Goal: Task Accomplishment & Management: Manage account settings

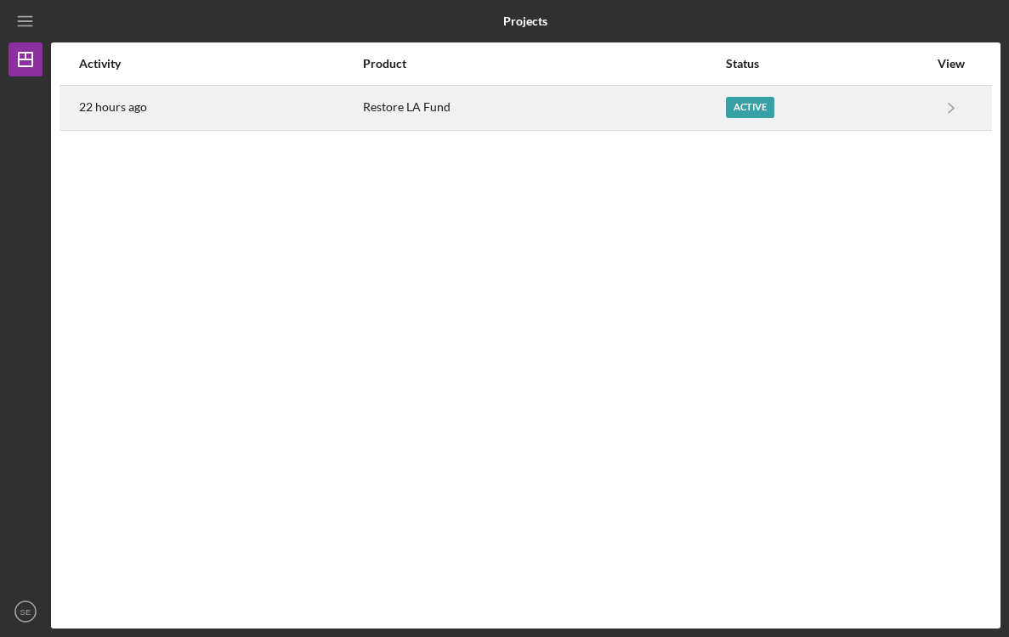
click at [854, 105] on div "Active" at bounding box center [827, 108] width 202 height 42
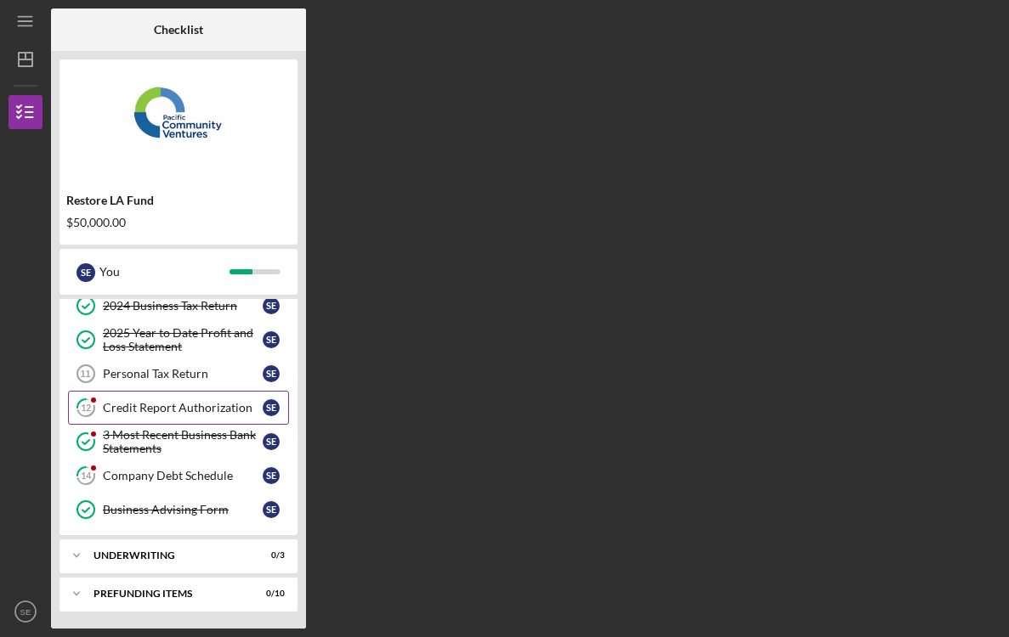
scroll to position [185, 0]
click at [182, 564] on div "Icon/Expander Underwriting 0 / 3" at bounding box center [178, 556] width 238 height 34
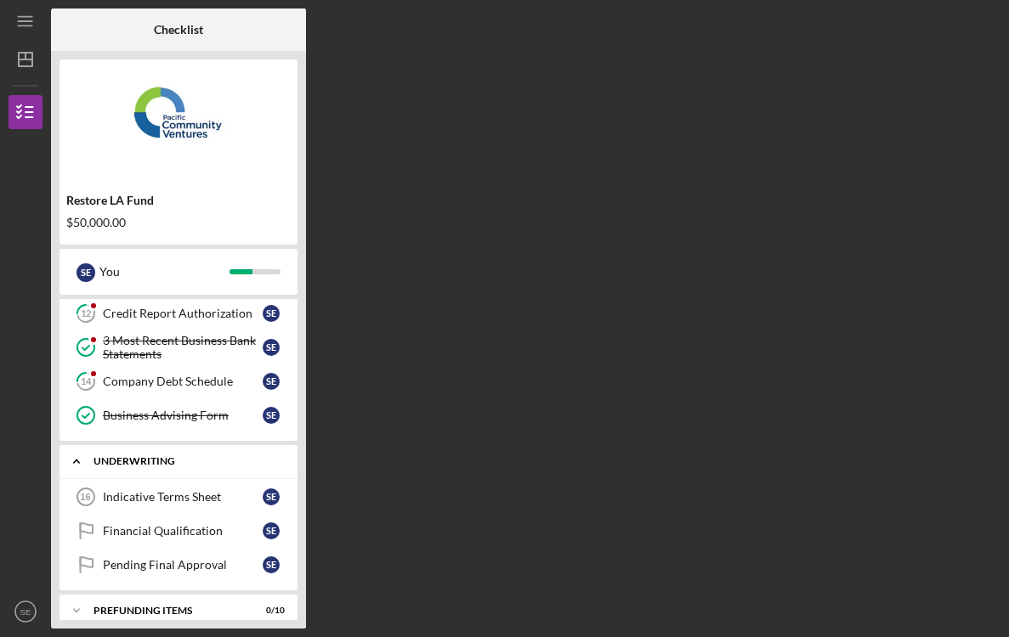
scroll to position [282, 0]
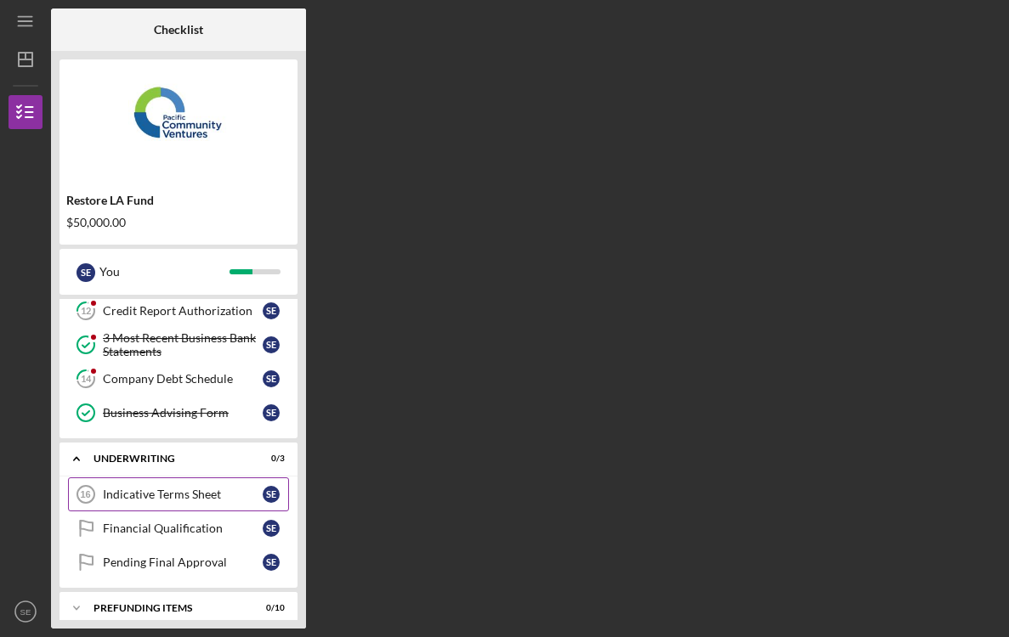
click at [176, 504] on link "Indicative Terms Sheet 16 Indicative Terms Sheet S E" at bounding box center [178, 495] width 221 height 34
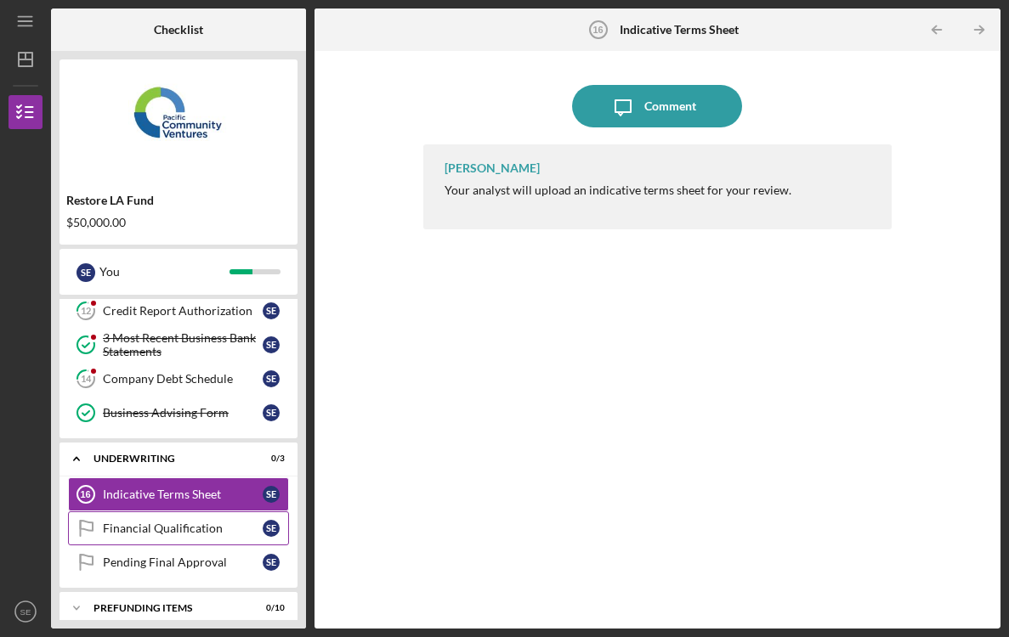
click at [176, 530] on div "Financial Qualification" at bounding box center [183, 529] width 160 height 14
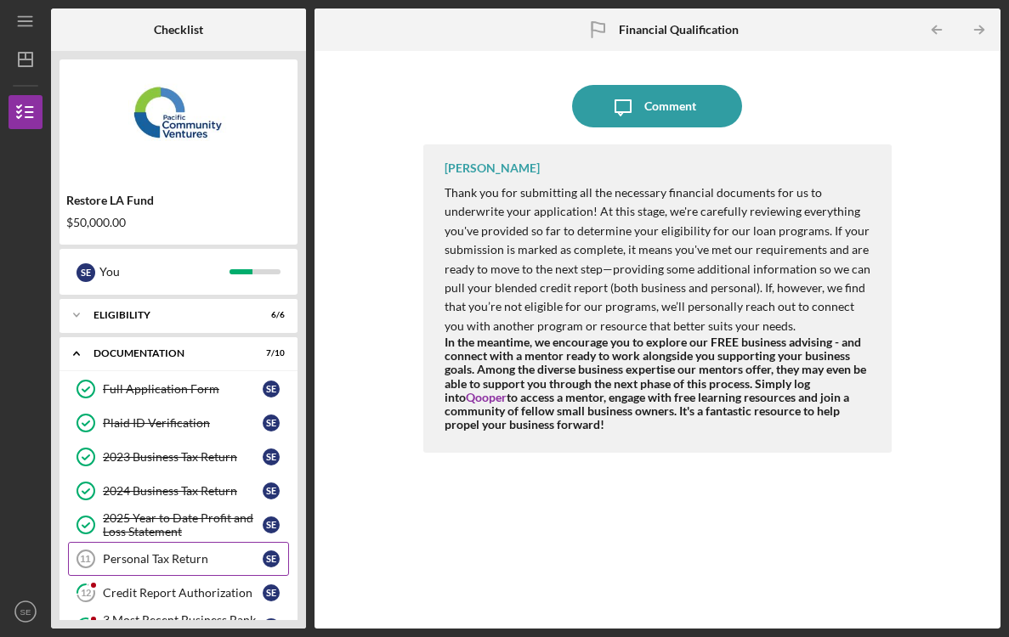
click at [198, 563] on div "Personal Tax Return" at bounding box center [183, 559] width 160 height 14
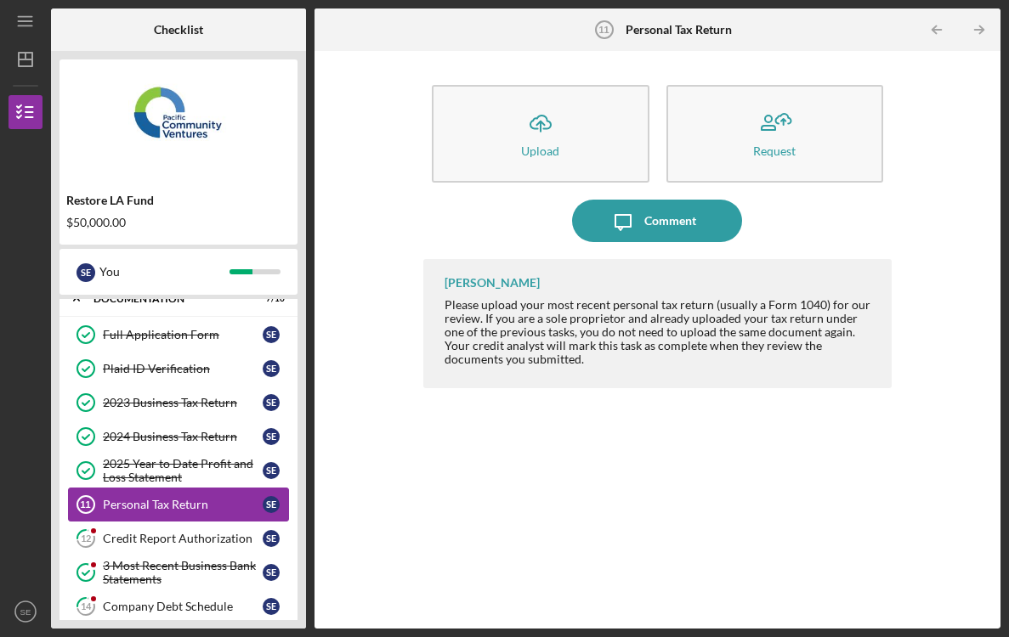
scroll to position [63, 0]
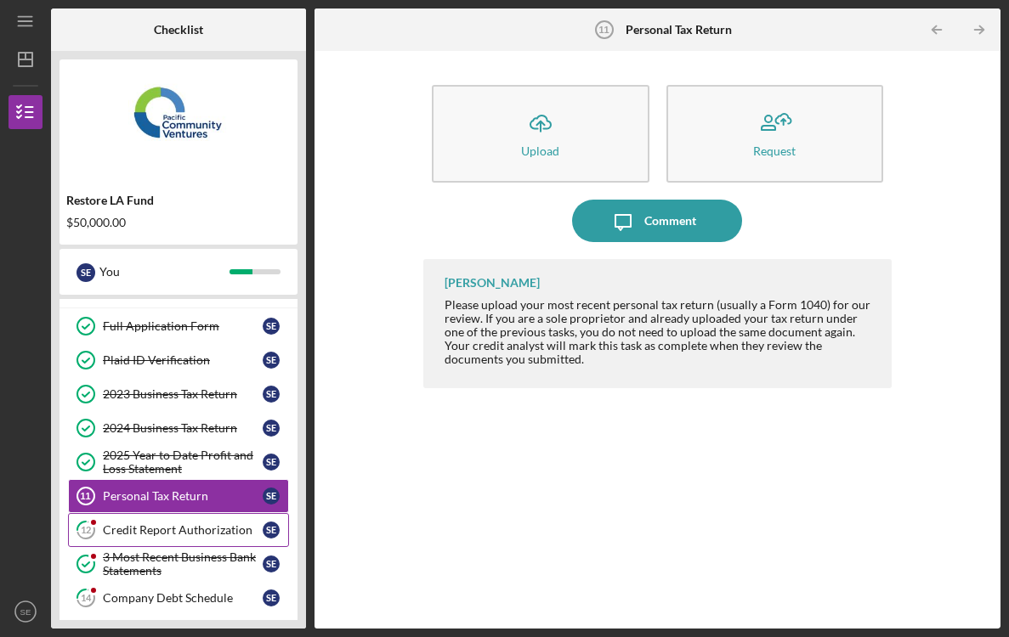
click at [188, 536] on div "Credit Report Authorization" at bounding box center [183, 531] width 160 height 14
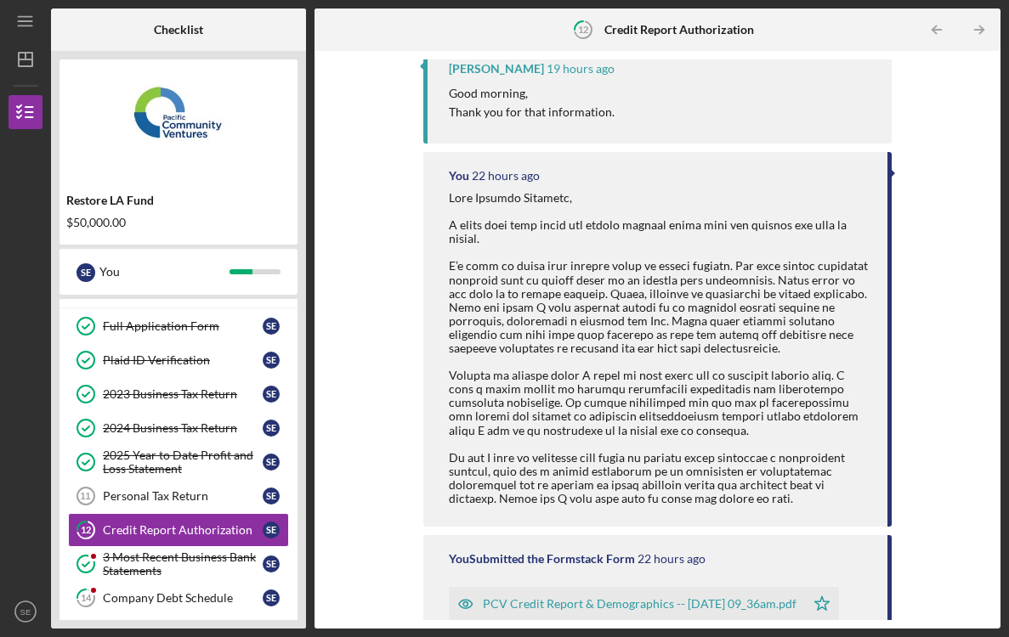
scroll to position [304, 0]
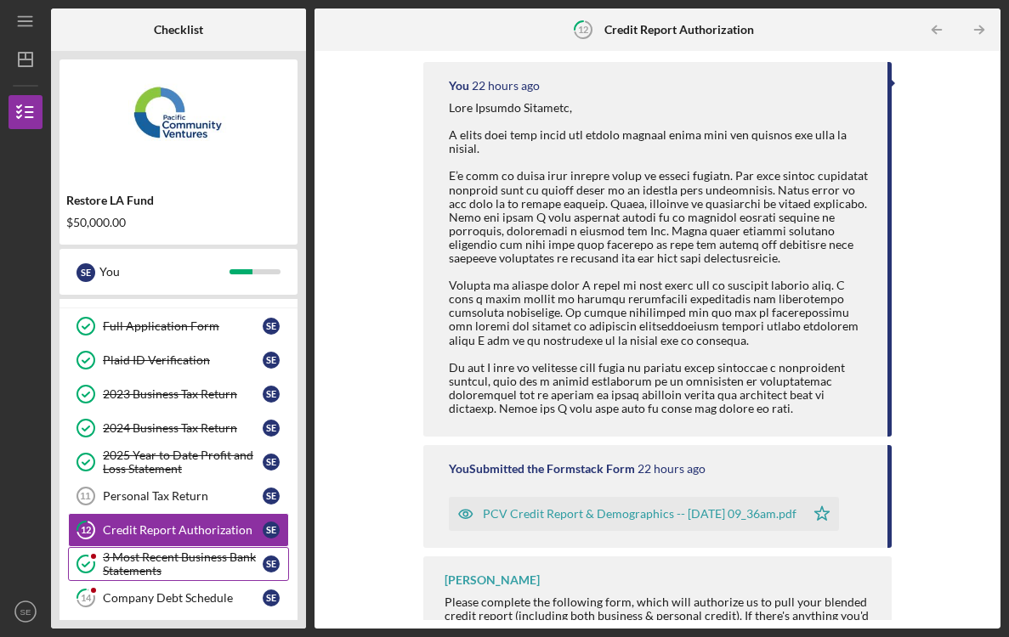
click at [179, 566] on div "3 Most Recent Business Bank Statements" at bounding box center [183, 564] width 160 height 27
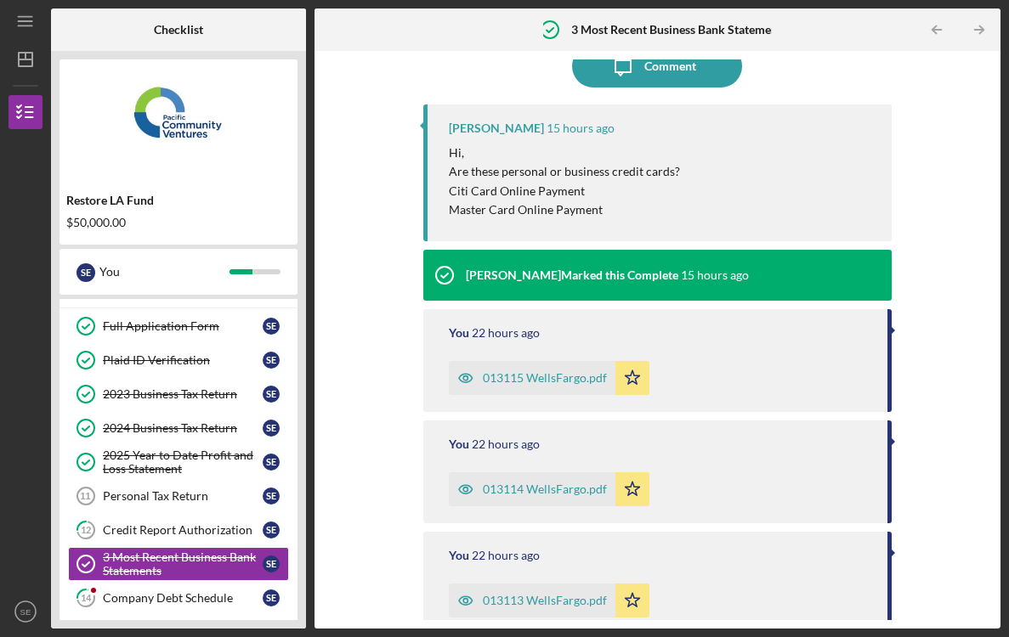
scroll to position [160, 0]
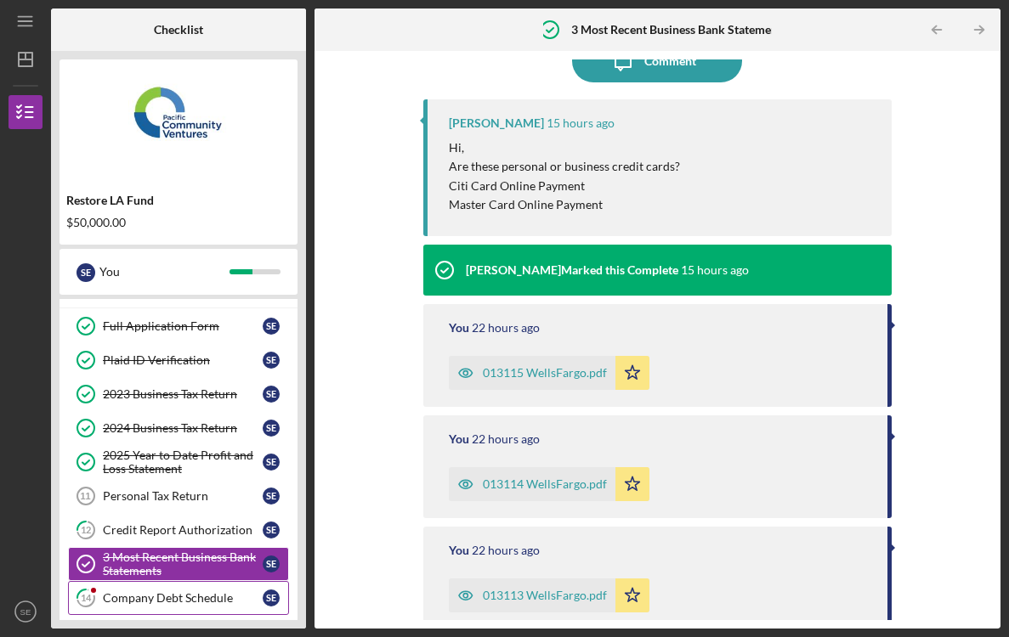
click at [141, 601] on div "Company Debt Schedule" at bounding box center [183, 599] width 160 height 14
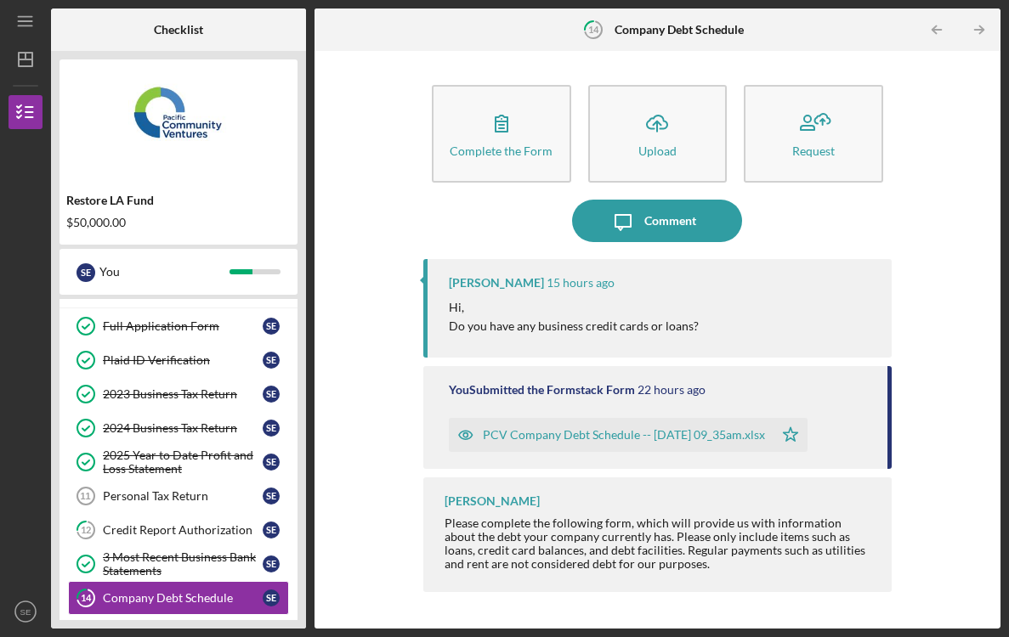
click at [601, 0] on div "Icon/Menu 14 Company Debt Schedule Checklist Restore LA Fund $50,000.00 S E You…" at bounding box center [504, 314] width 992 height 629
drag, startPoint x: 434, startPoint y: 275, endPoint x: 562, endPoint y: 352, distance: 148.7
click at [562, 352] on div "[PERSON_NAME] 15 hours ago Hi, Do you have any business credit cards or loans?" at bounding box center [657, 308] width 468 height 99
copy div "[PERSON_NAME] 15 hours ago Hi, Do you have any business credit cards or loans?"
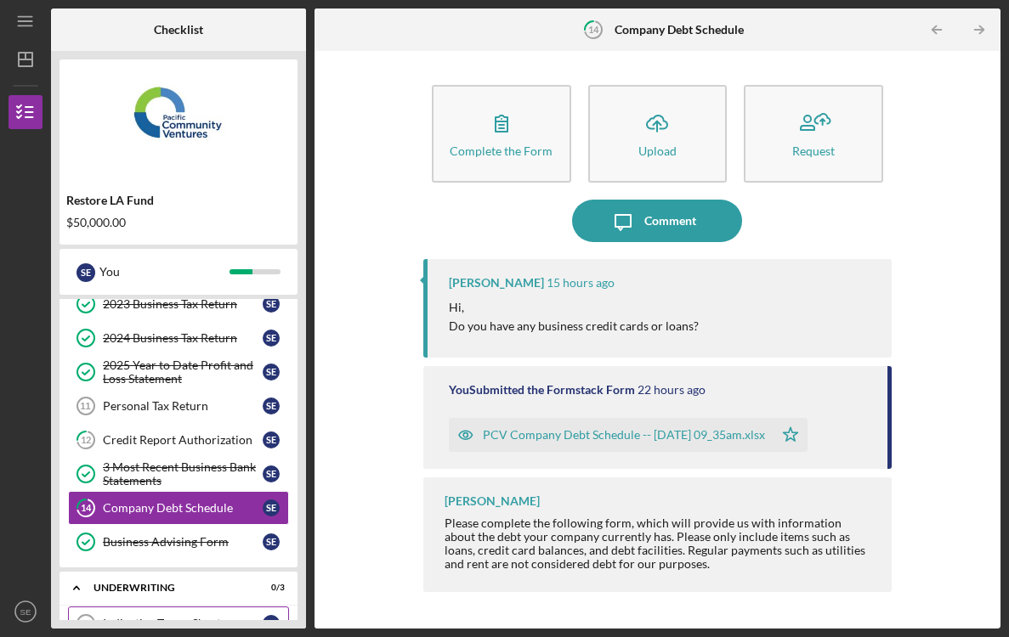
scroll to position [151, 0]
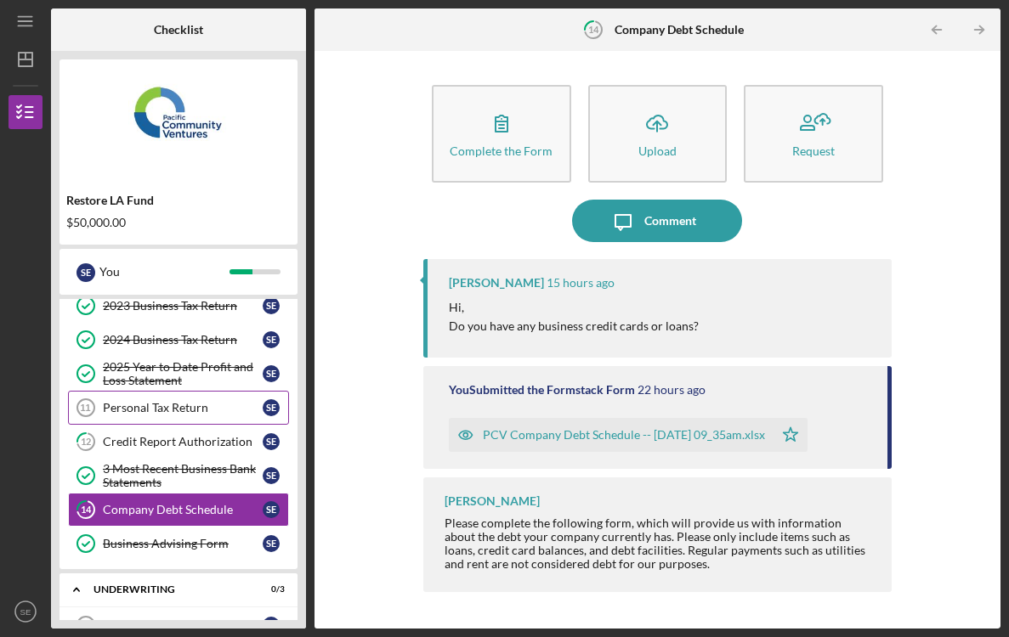
click at [215, 421] on link "Personal Tax Return 11 Personal Tax Return S E" at bounding box center [178, 408] width 221 height 34
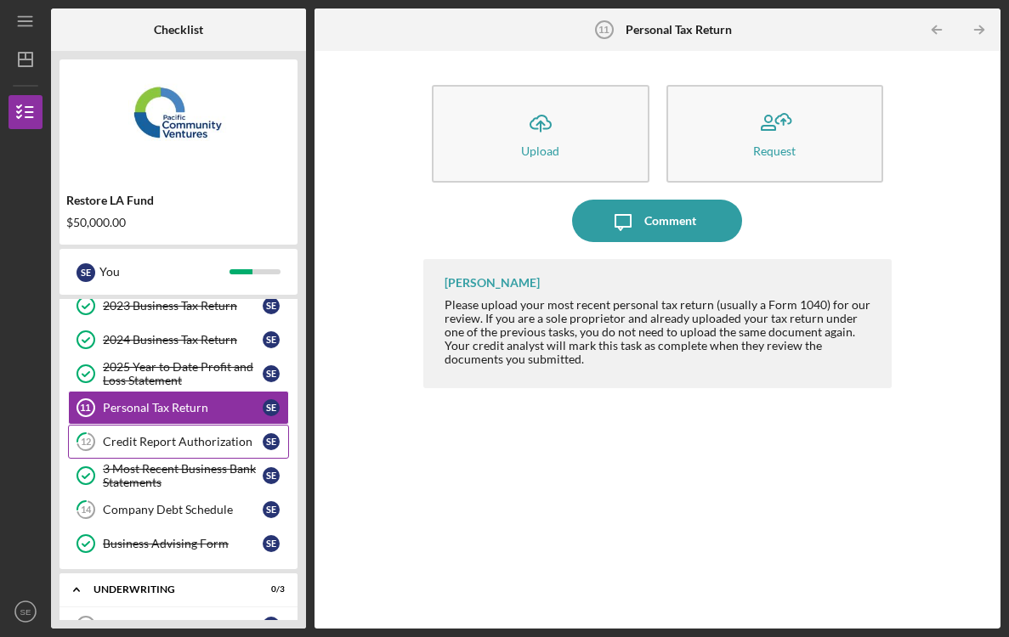
click at [212, 428] on link "12 Credit Report Authorization S E" at bounding box center [178, 442] width 221 height 34
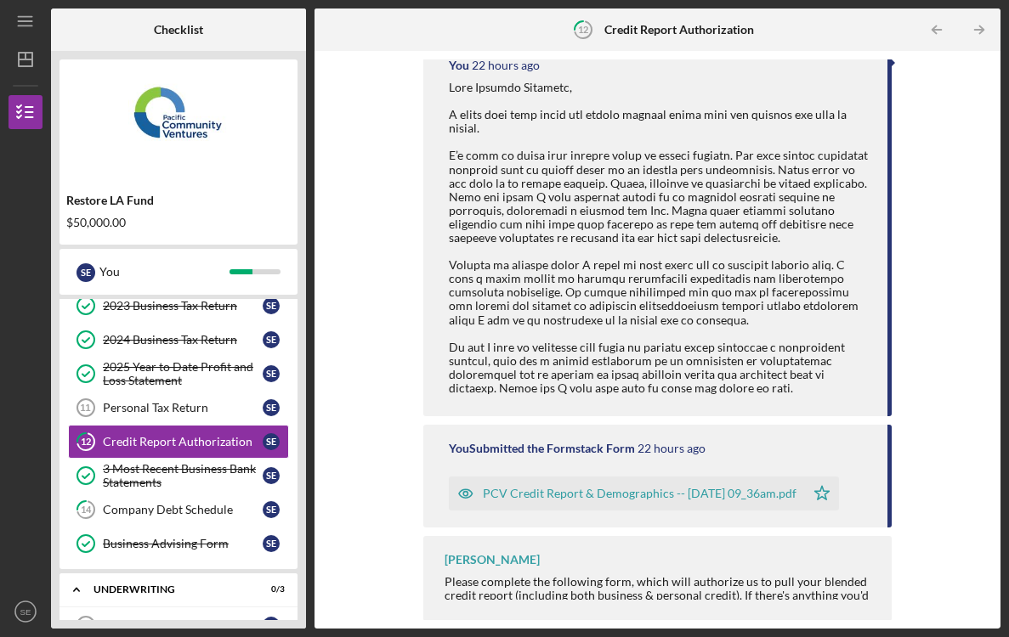
scroll to position [323, 0]
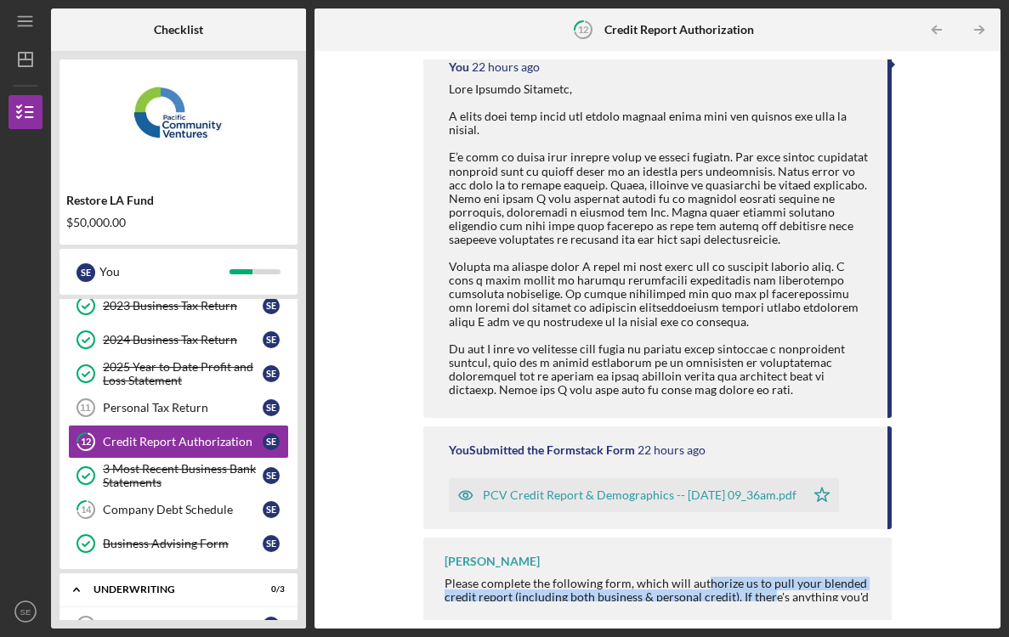
drag, startPoint x: 700, startPoint y: 575, endPoint x: 767, endPoint y: 590, distance: 68.7
click at [767, 590] on div "Please complete the following form, which will authorize us to pull your blende…" at bounding box center [660, 638] width 430 height 123
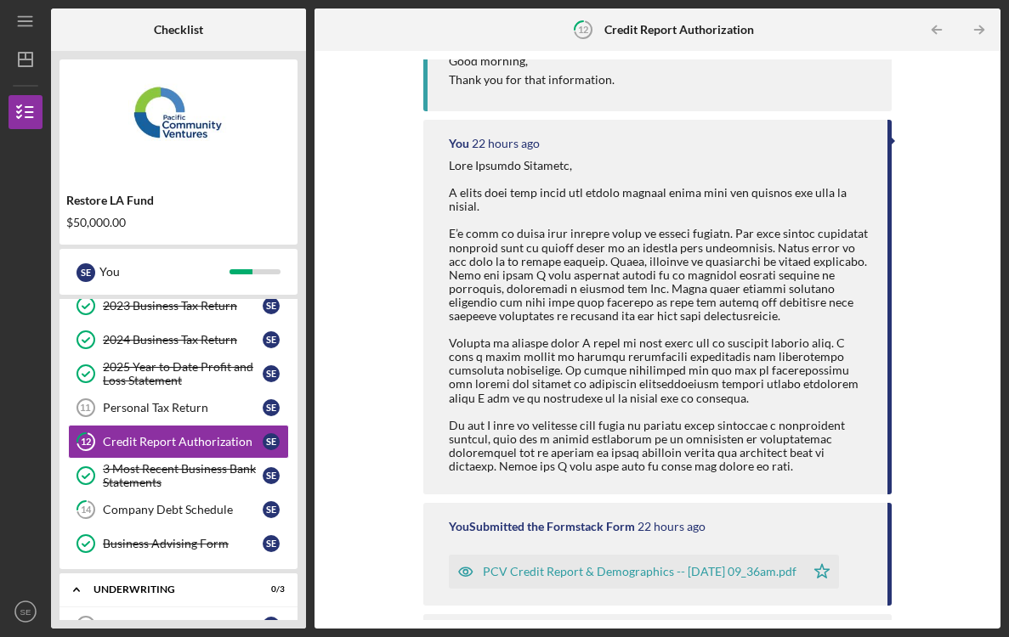
scroll to position [249, 0]
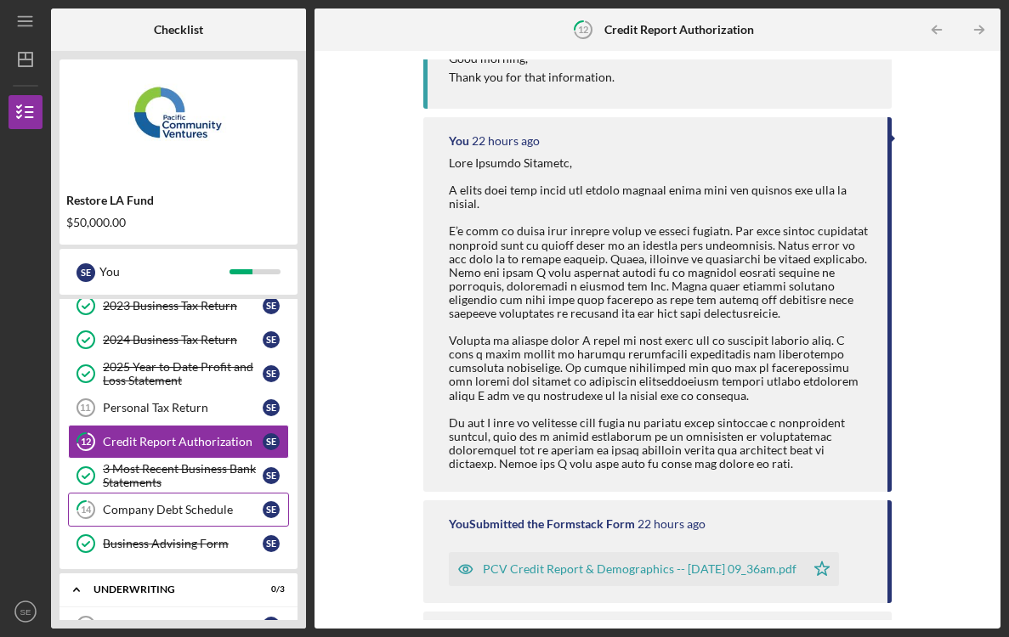
click at [181, 513] on div "Company Debt Schedule" at bounding box center [183, 510] width 160 height 14
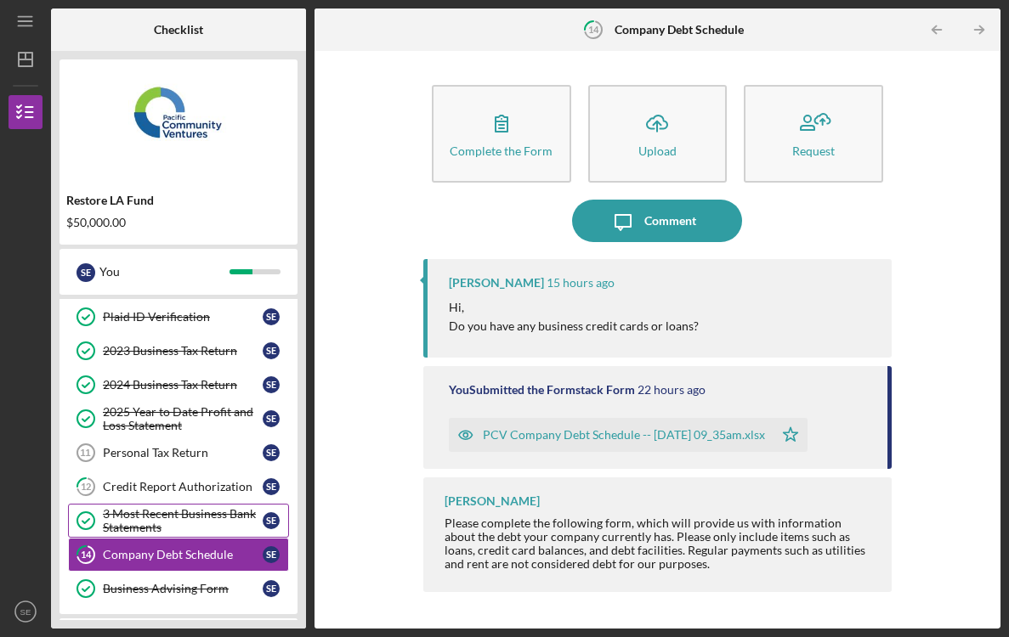
scroll to position [116, 0]
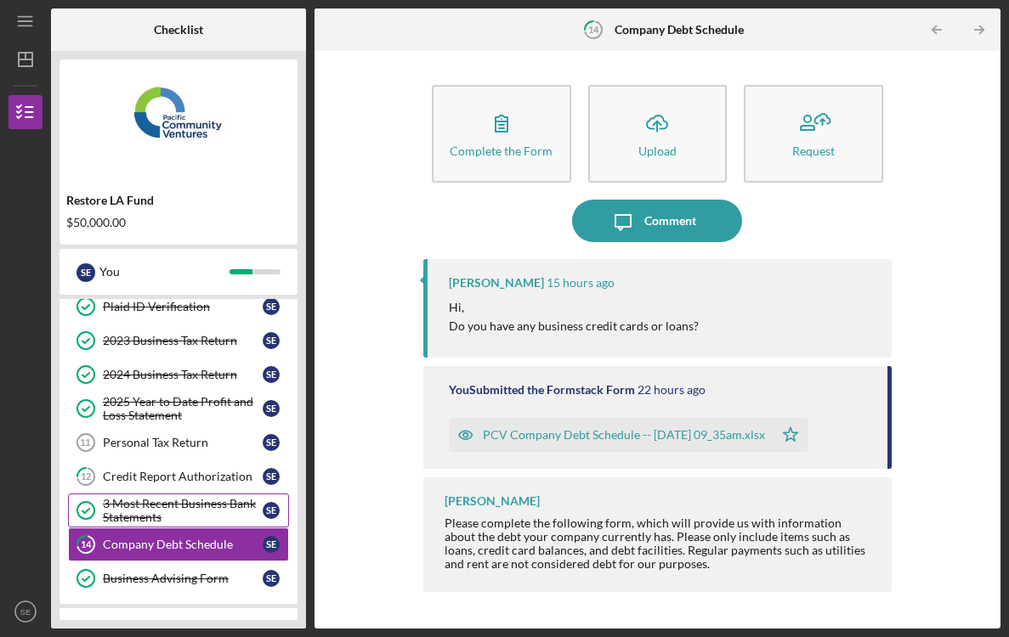
click at [199, 510] on div "3 Most Recent Business Bank Statements" at bounding box center [183, 510] width 160 height 27
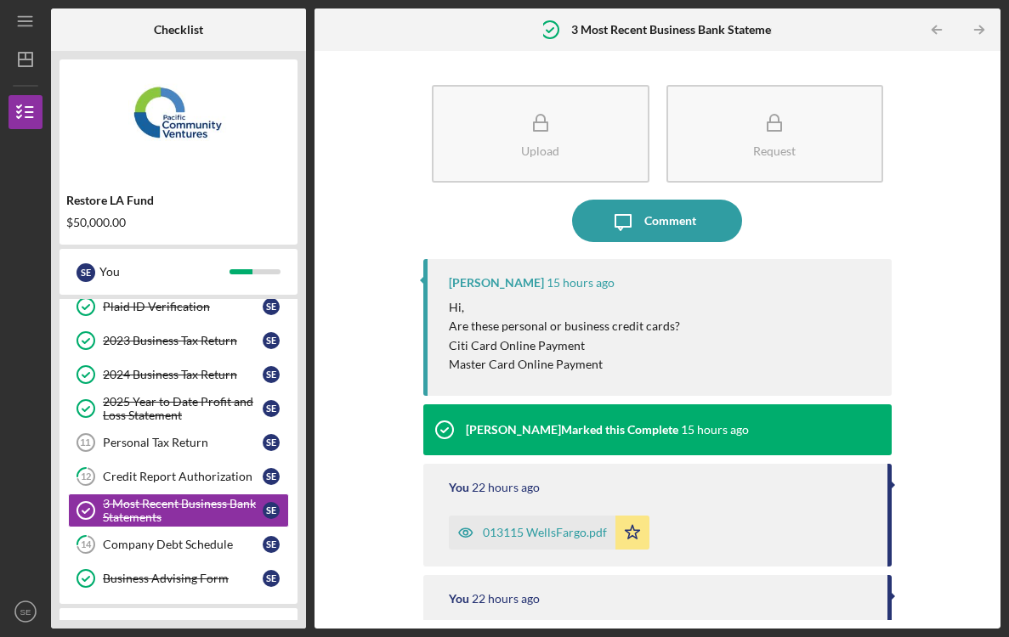
drag, startPoint x: 445, startPoint y: 305, endPoint x: 612, endPoint y: 363, distance: 176.3
click at [612, 363] on div "[PERSON_NAME] 15 hours ago Hi, Are these personal or business credit cards? Cit…" at bounding box center [657, 327] width 468 height 137
copy div "Hi, Are these personal or business credit cards? Citi Card Online Payment Maste…"
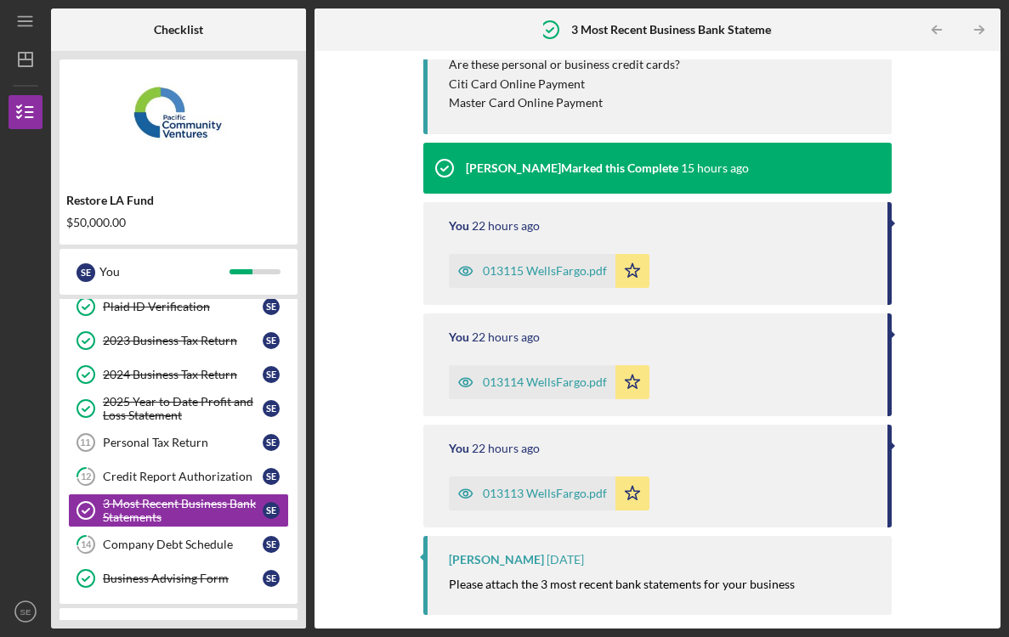
scroll to position [266, 0]
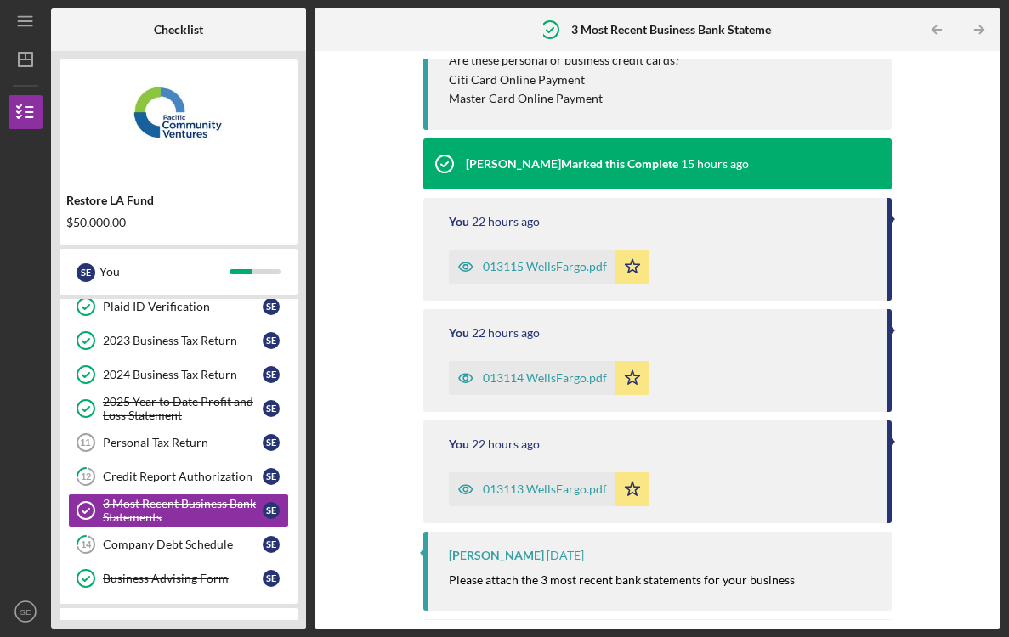
click at [552, 483] on div "013113 WellsFargo.pdf" at bounding box center [545, 490] width 124 height 14
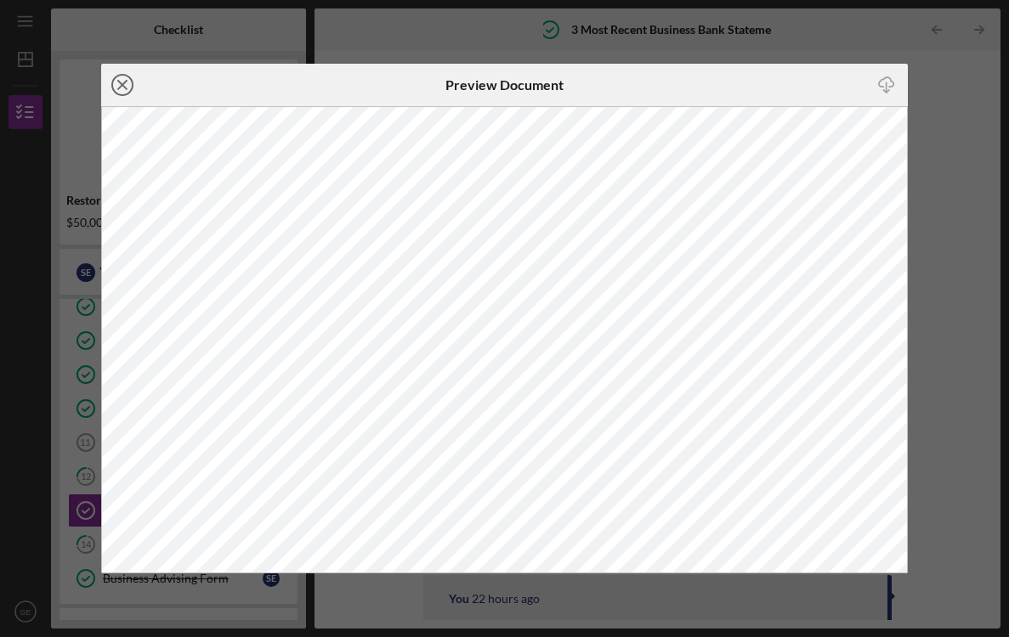
click at [122, 81] on icon "Icon/Close" at bounding box center [122, 85] width 42 height 42
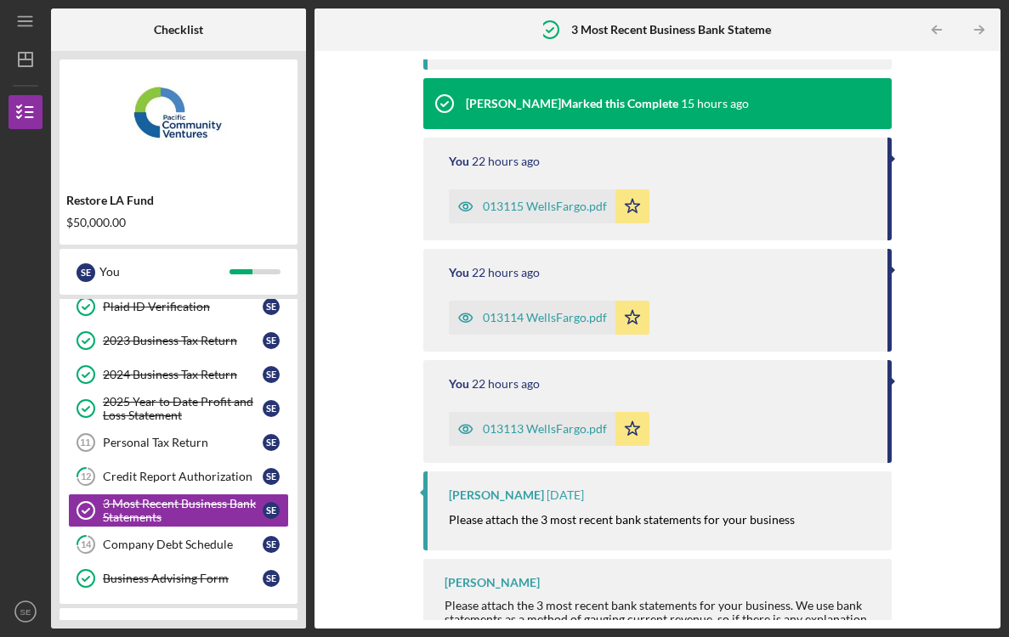
scroll to position [330, 0]
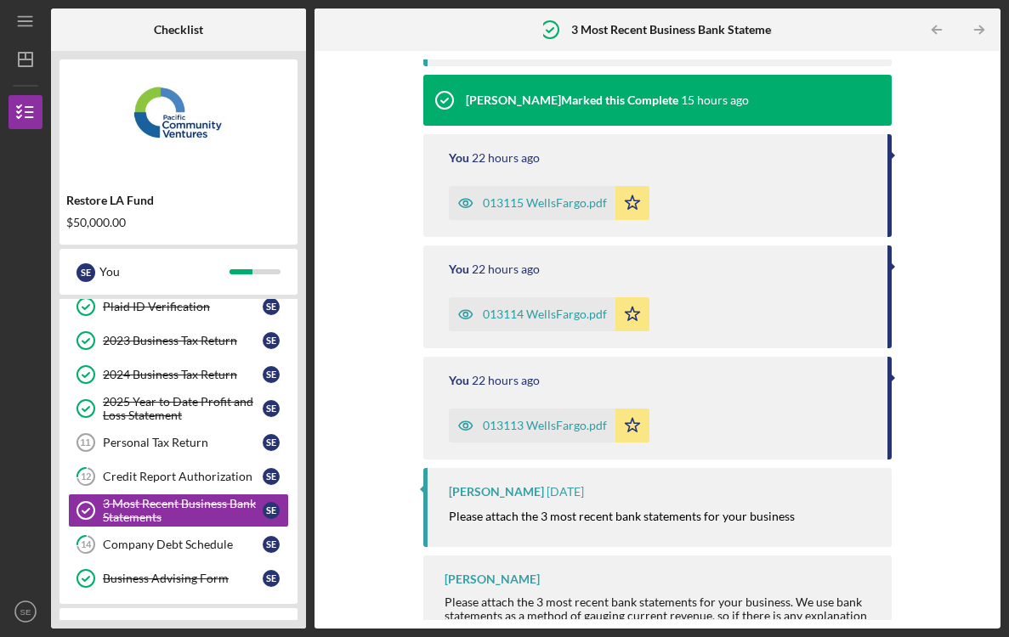
click at [522, 313] on div "013114 WellsFargo.pdf" at bounding box center [545, 315] width 124 height 14
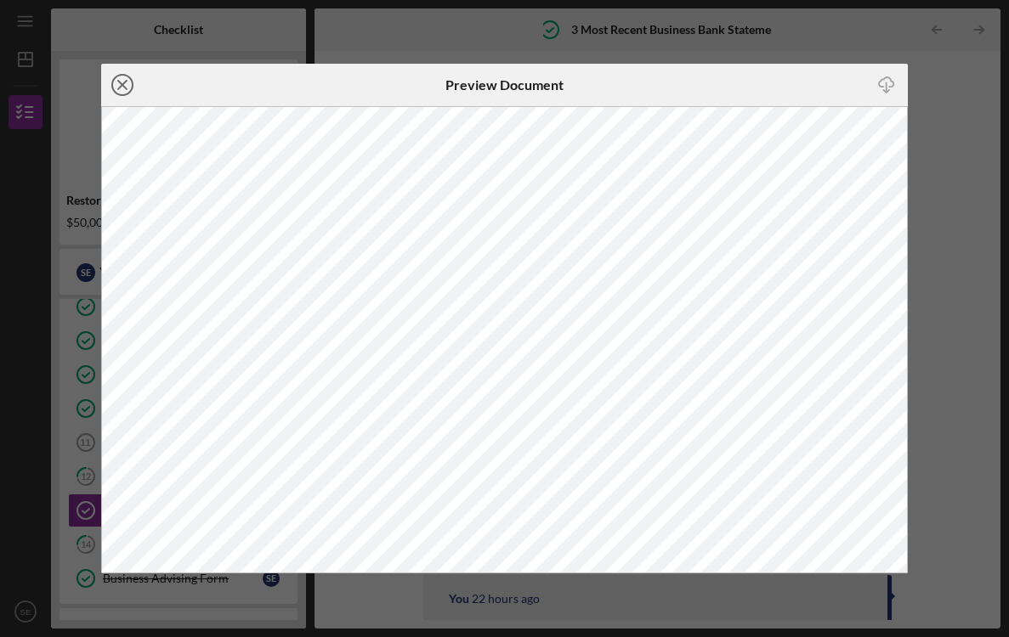
click at [126, 83] on icon "Icon/Close" at bounding box center [122, 85] width 42 height 42
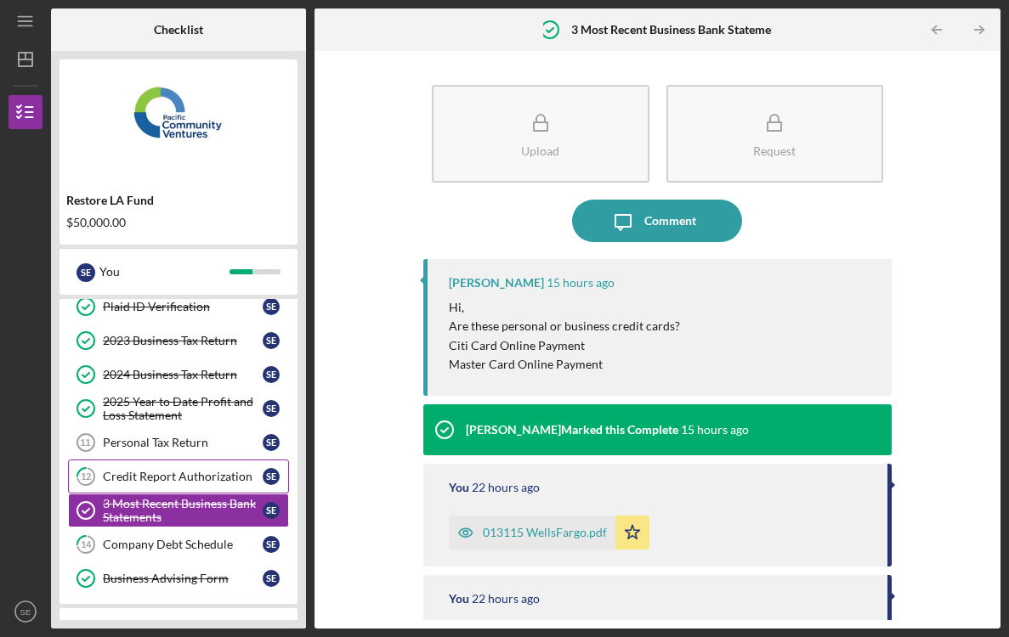
click at [202, 470] on div "Credit Report Authorization" at bounding box center [183, 477] width 160 height 14
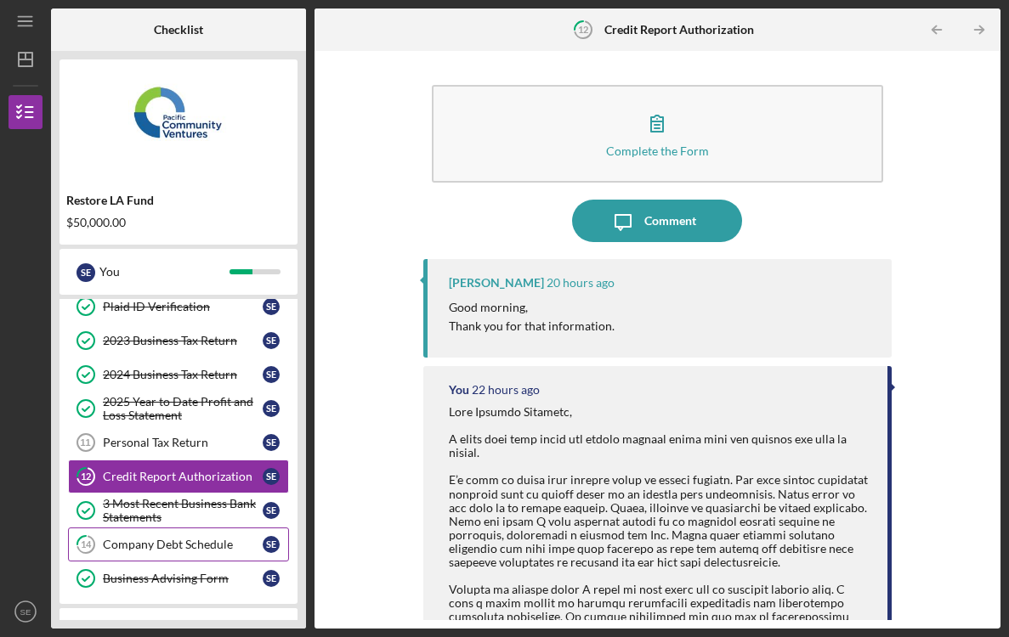
click at [198, 544] on div "Company Debt Schedule" at bounding box center [183, 545] width 160 height 14
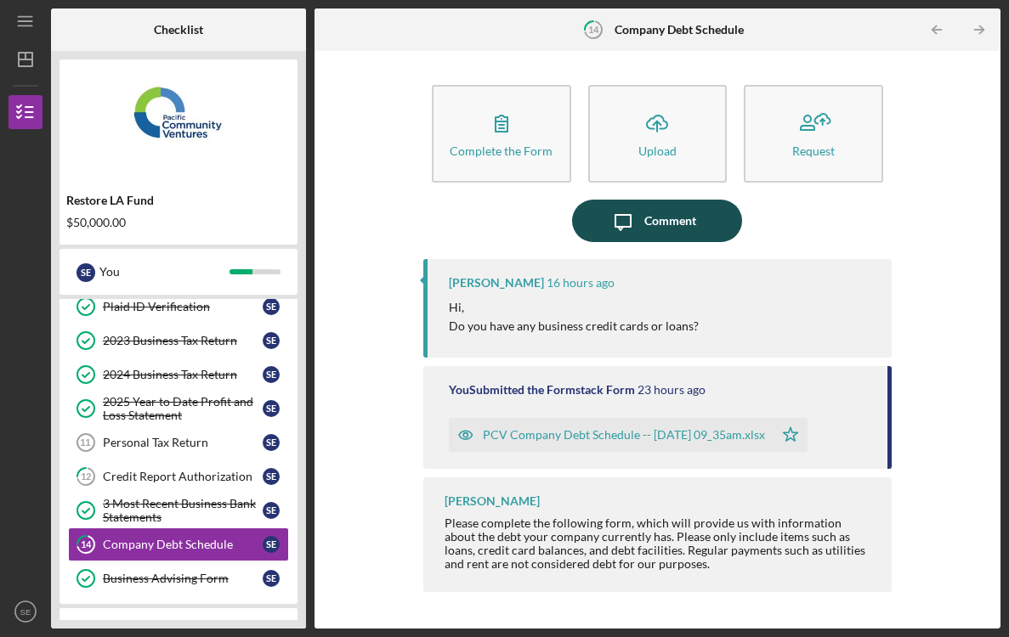
click at [643, 230] on icon "Icon/Message" at bounding box center [623, 221] width 42 height 42
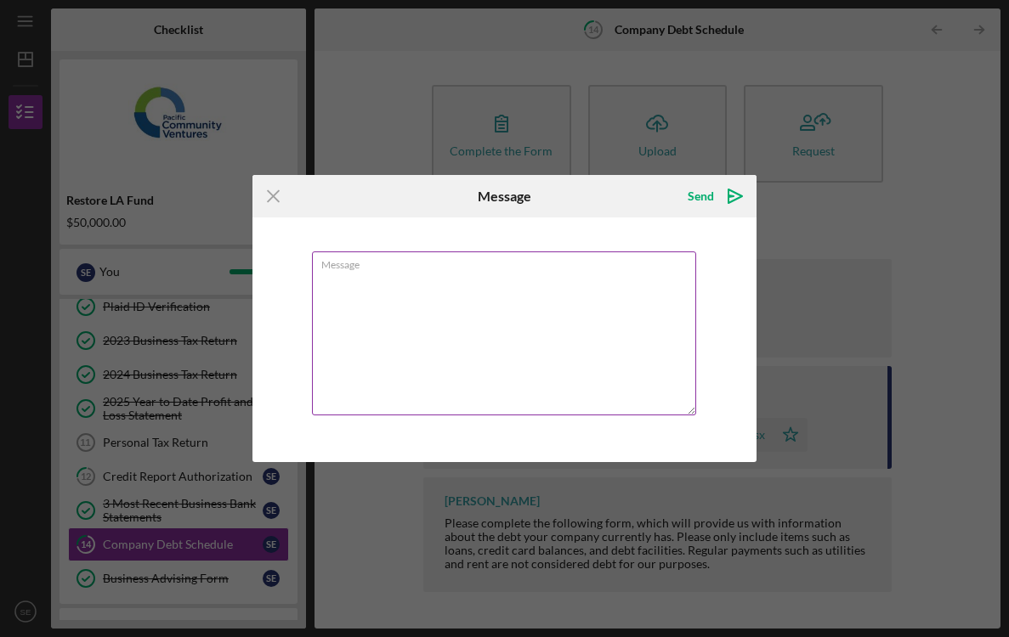
click at [505, 312] on textarea "Message" at bounding box center [504, 334] width 385 height 164
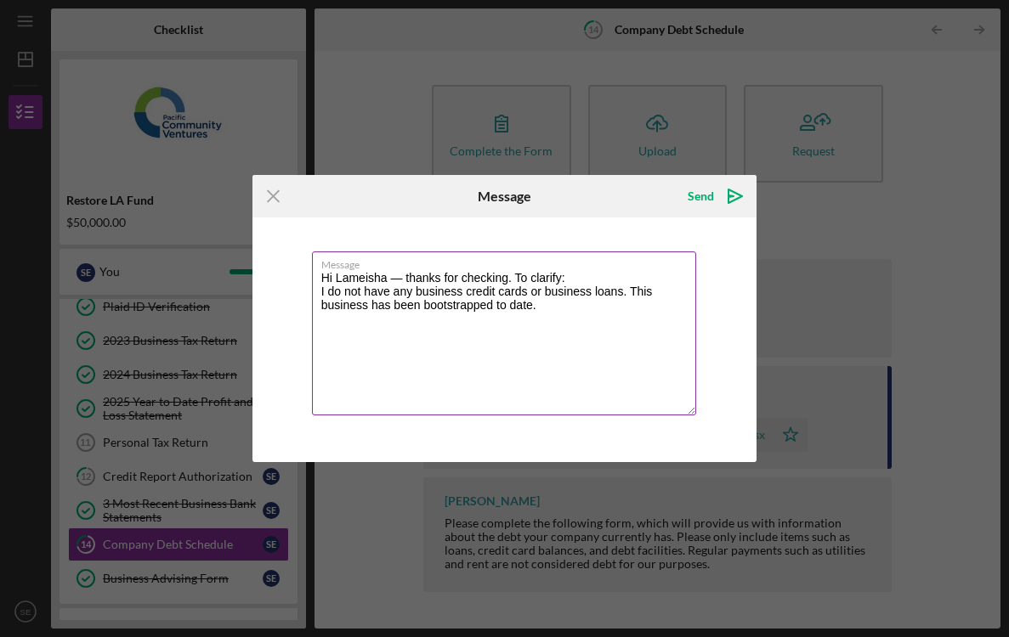
click at [399, 275] on textarea "Hi Lameisha — thanks for checking. To clarify: I do not have any business credi…" at bounding box center [504, 334] width 385 height 164
drag, startPoint x: 399, startPoint y: 275, endPoint x: 508, endPoint y: 291, distance: 110.7
click at [508, 291] on textarea "Hi Lameisha thanks for checking. To clarify: I do not have any business credit …" at bounding box center [504, 334] width 385 height 164
click at [501, 277] on textarea "Hi Lameisha thanks for checking. To clarify: I do not have any business credit …" at bounding box center [504, 334] width 385 height 164
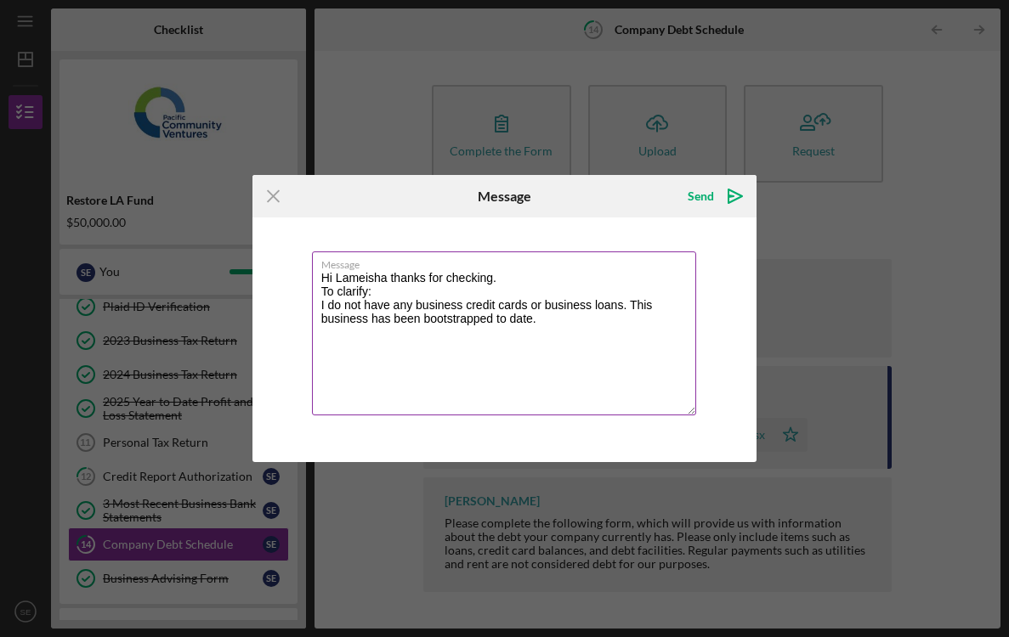
click at [422, 286] on textarea "Hi Lameisha thanks for checking. To clarify: I do not have any business credit …" at bounding box center [504, 334] width 385 height 164
click at [320, 303] on textarea "Hi Lameisha thanks for checking. To clarify I do not have any business credit c…" at bounding box center [504, 334] width 385 height 164
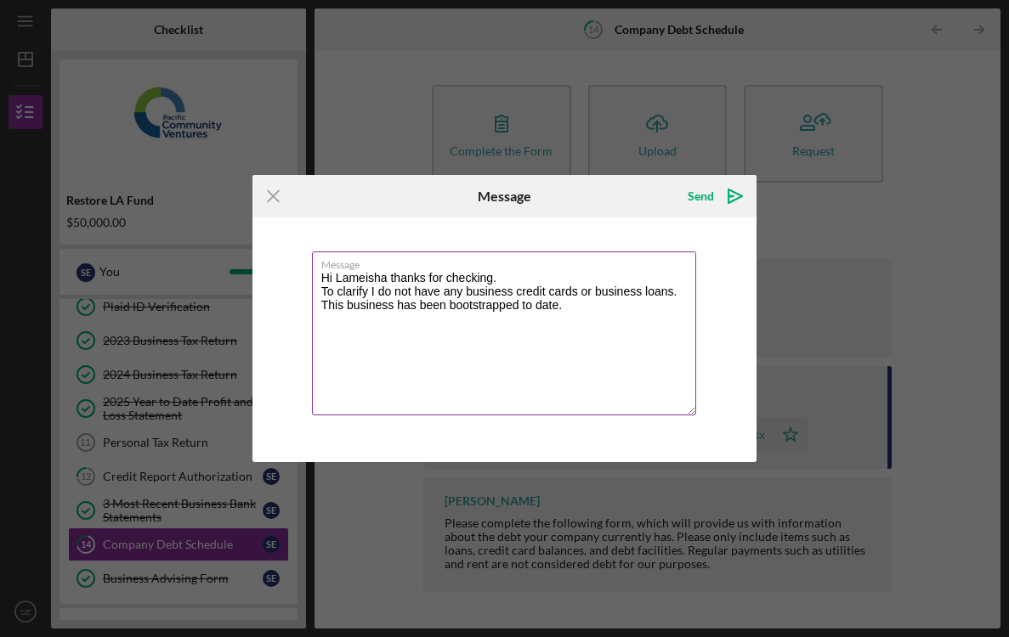
click at [586, 310] on textarea "Hi Lameisha thanks for checking. To clarify I do not have any business credit c…" at bounding box center [504, 334] width 385 height 164
click at [587, 366] on textarea "Hi Lameisha thanks for checking. To clarify I do not have any business credit c…" at bounding box center [504, 334] width 385 height 164
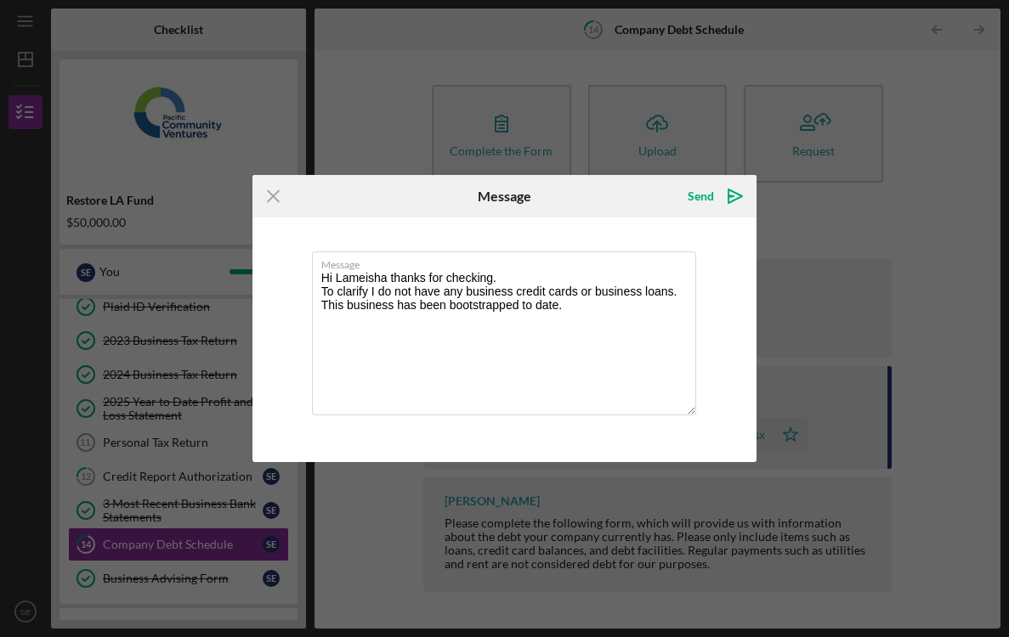
click at [711, 254] on div "Message Hi Lameisha thanks for checking. To clarify I do not have any business …" at bounding box center [504, 340] width 505 height 245
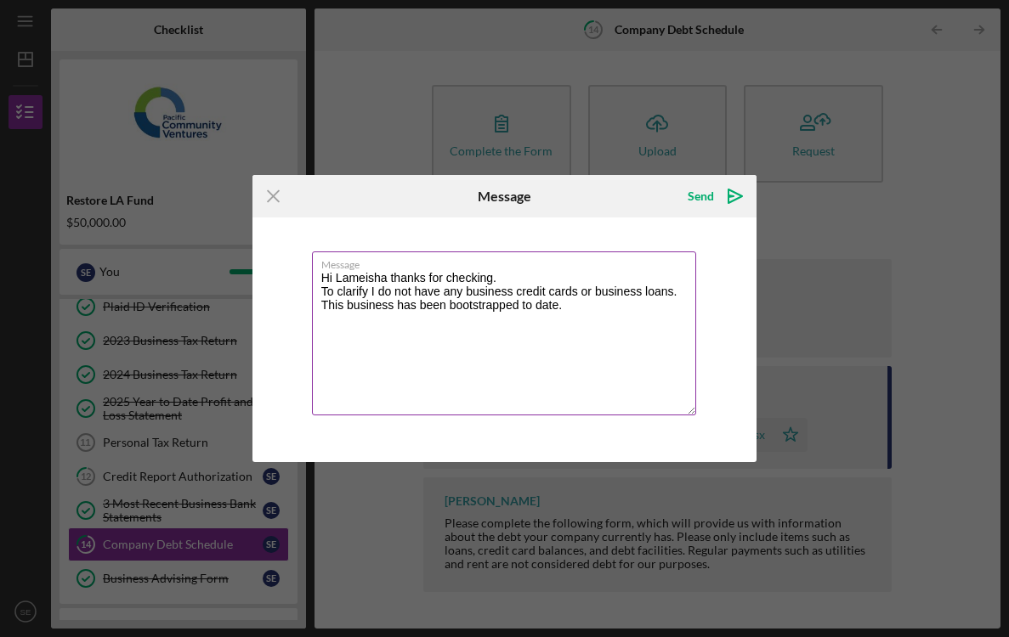
click at [535, 275] on textarea "Hi Lameisha thanks for checking. To clarify I do not have any business credit c…" at bounding box center [504, 334] width 385 height 164
click at [538, 361] on textarea "Hi Lameisha thanks for checking To clarify I do not have any business credit ca…" at bounding box center [504, 334] width 385 height 164
click at [548, 275] on textarea "Hi Lameisha thanks for checking To clarify I do not have any business credit ca…" at bounding box center [504, 334] width 385 height 164
type textarea "Hi Lameisha thanks for checking. To clarify I do not have any business credit c…"
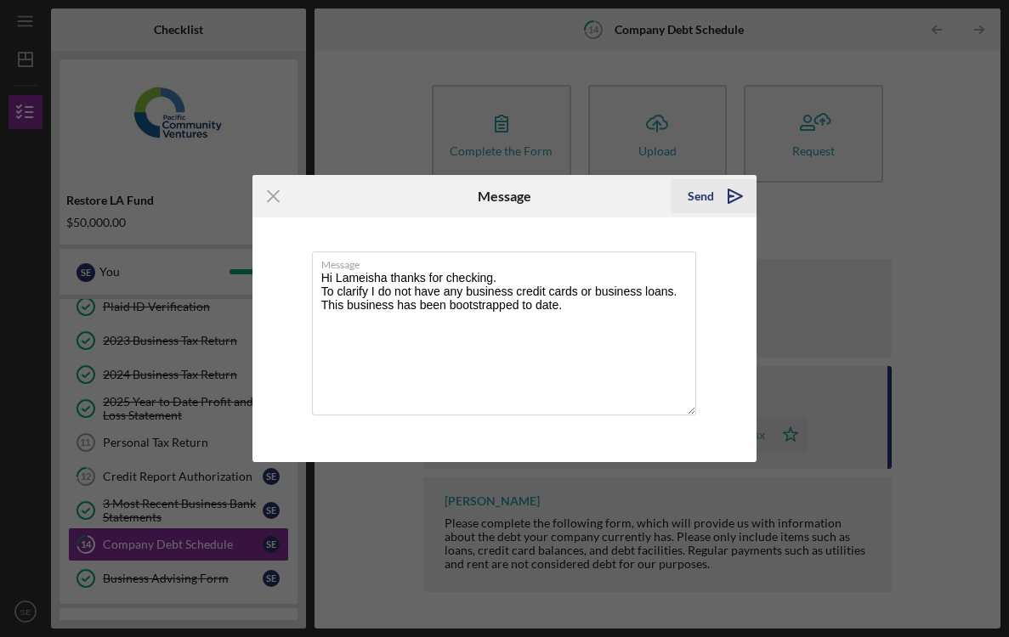
click at [727, 201] on icon "Icon/icon-invite-send" at bounding box center [735, 196] width 42 height 42
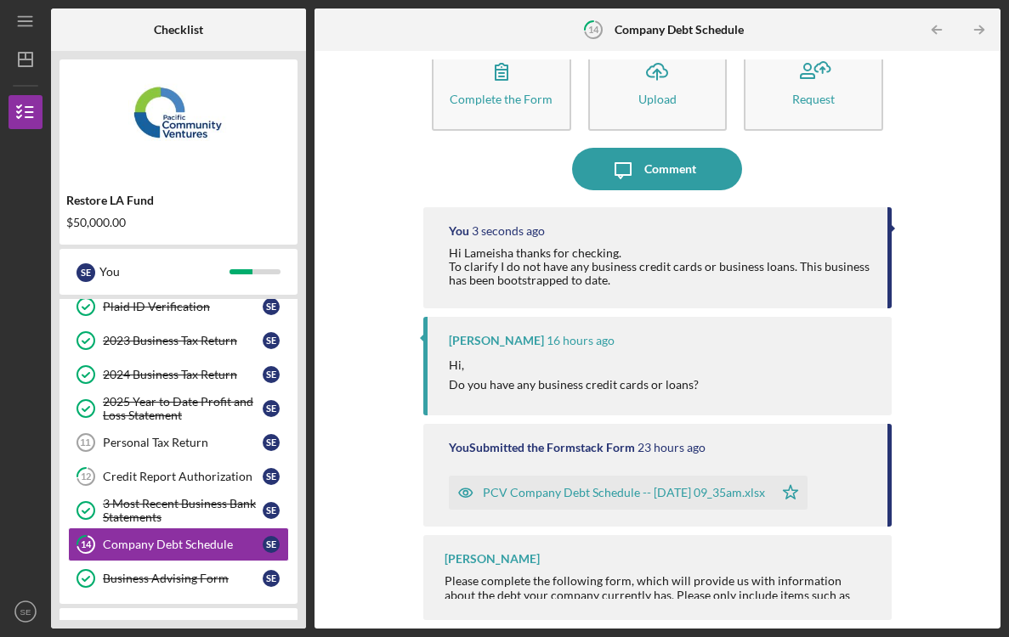
scroll to position [51, 0]
click at [208, 506] on div "3 Most Recent Business Bank Statements" at bounding box center [183, 510] width 160 height 27
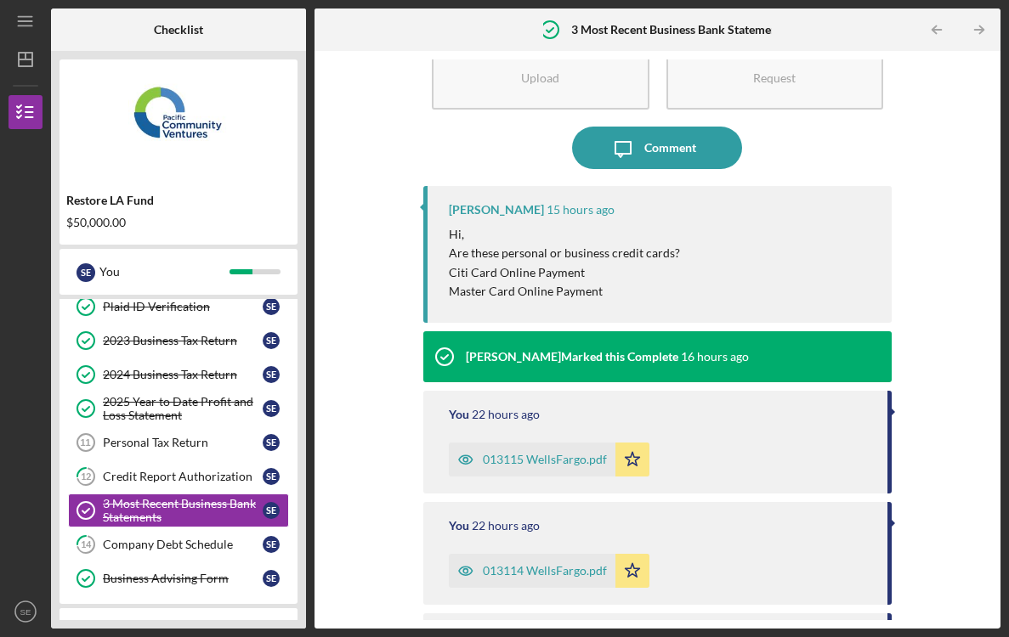
scroll to position [72, 0]
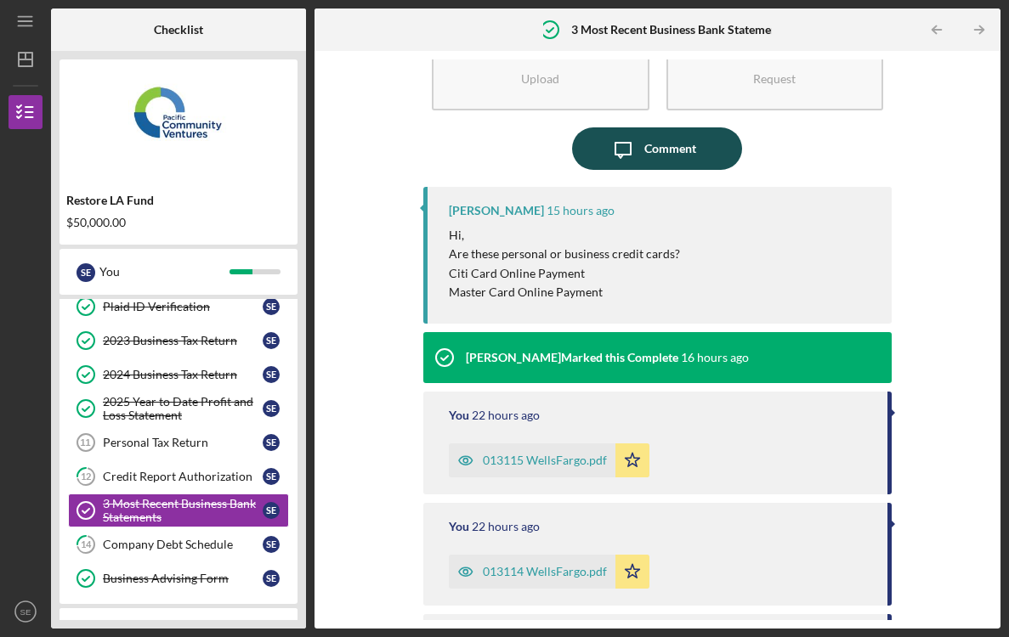
click at [639, 155] on icon "Icon/Message" at bounding box center [623, 148] width 42 height 42
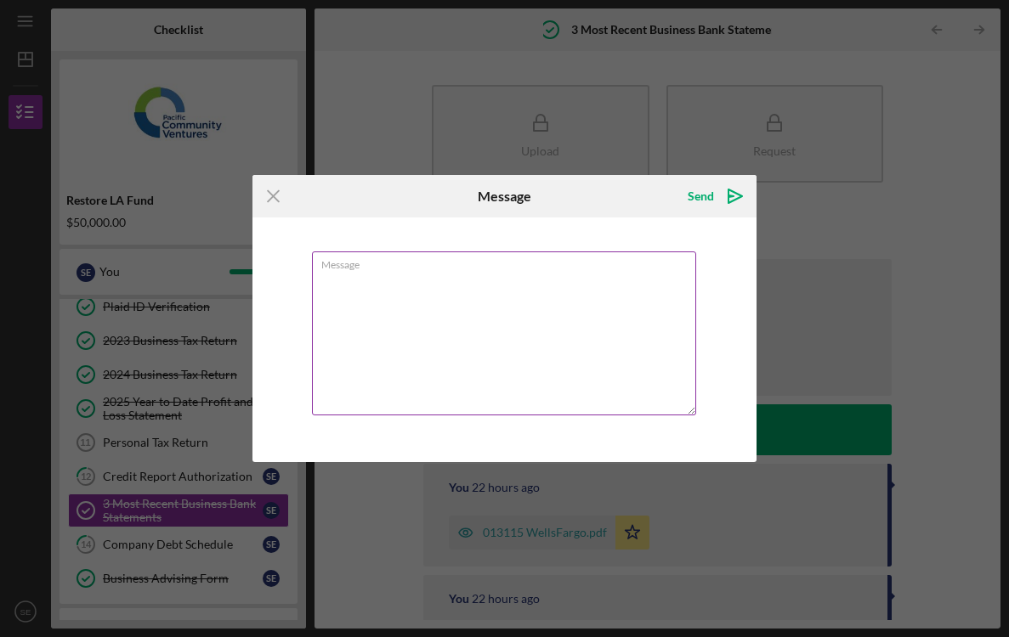
paste textarea "The “Citi Card Online Payment” and “Master Card Online Payment” transactions ar…"
type textarea "The “Citi Card Online Payment” and “Master Card Online Payment” transactions ar…"
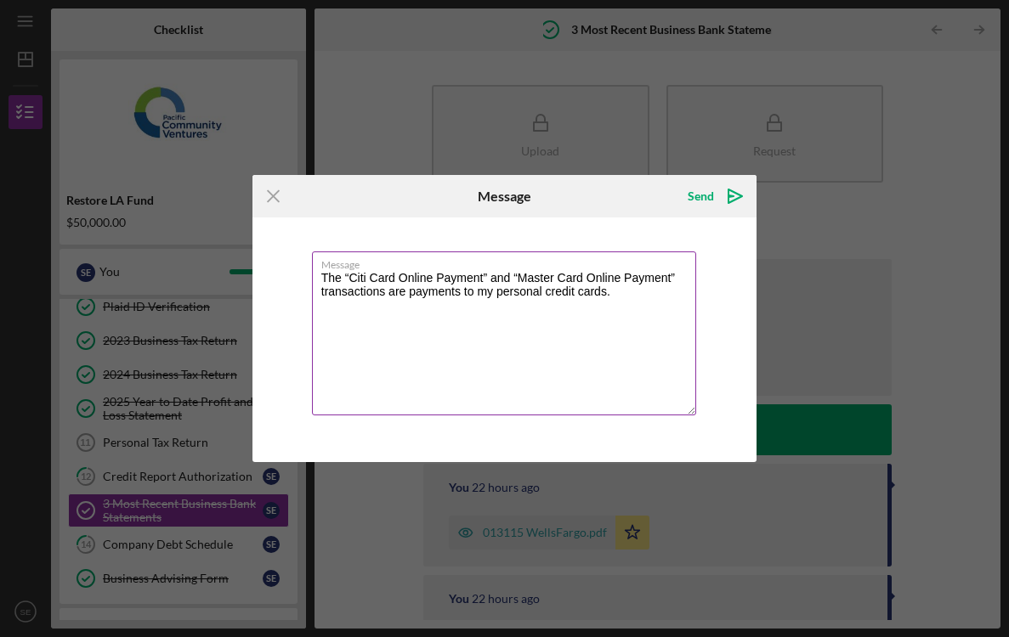
drag, startPoint x: 616, startPoint y: 302, endPoint x: 353, endPoint y: 256, distance: 267.4
click at [353, 256] on div "Message The “Citi Card Online Payment” and “Master Card Online Payment” transac…" at bounding box center [505, 335] width 386 height 167
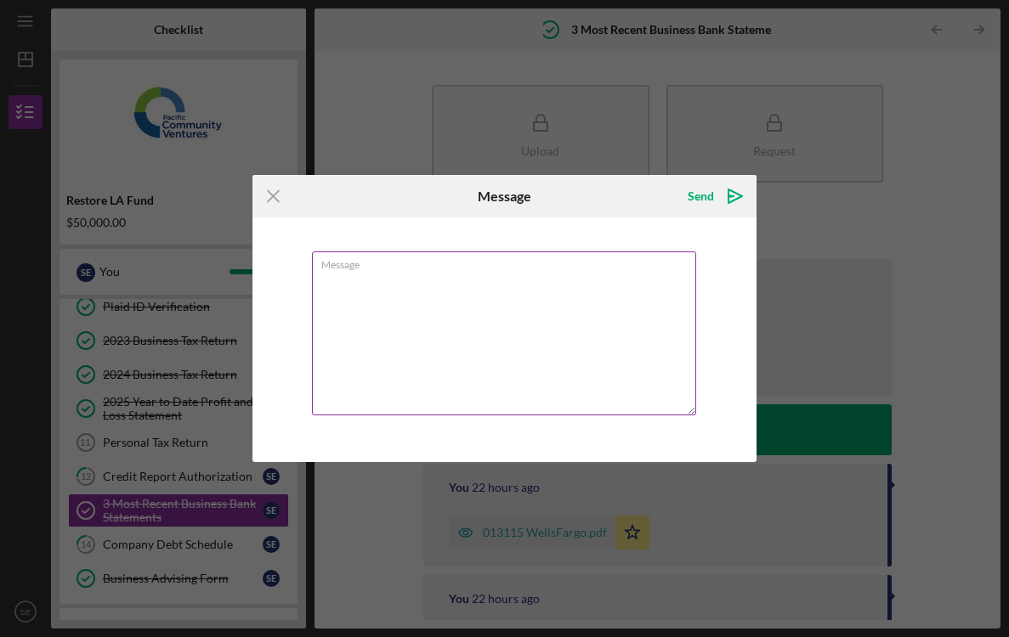
paste textarea "The “Citi Card Online Payment” and “Master Card Online Payment” transactions ar…"
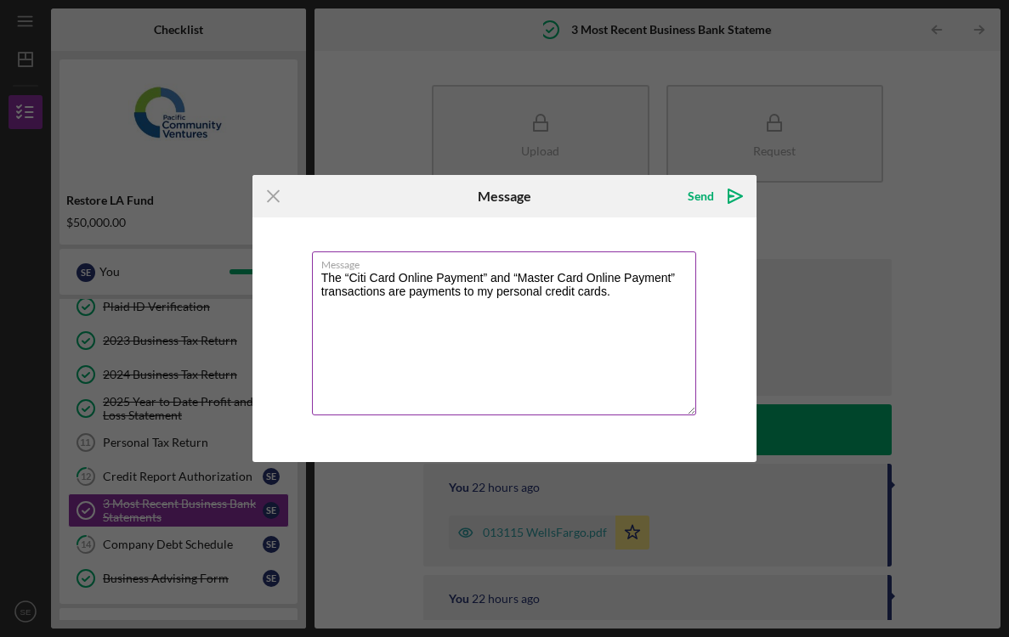
click at [320, 275] on textarea "The “Citi Card Online Payment” and “Master Card Online Payment” transactions ar…" at bounding box center [504, 334] width 385 height 164
click at [333, 274] on textarea "The “Citi Card Online Payment” and “Master Card Online Payment” transactions ar…" at bounding box center [504, 334] width 385 height 164
paste textarea "Hi Lameisha"
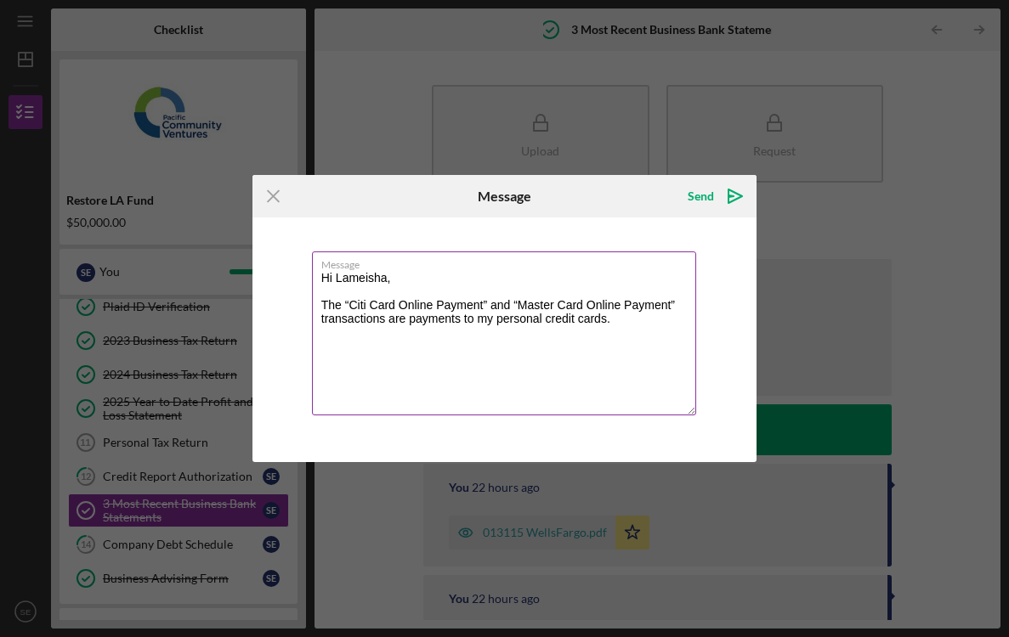
click at [348, 303] on textarea "Hi Lameisha, The “Citi Card Online Payment” and “Master Card Online Payment” tr…" at bounding box center [504, 334] width 385 height 164
drag, startPoint x: 482, startPoint y: 306, endPoint x: 398, endPoint y: 311, distance: 84.3
click at [398, 311] on textarea "Hi Lameisha, The Citi Card Online Payment” and “Master Card Online Payment” tra…" at bounding box center [504, 334] width 385 height 164
click at [351, 303] on textarea "Hi Lameisha, The Citi card and “Master Card Online Payment” transactions are pa…" at bounding box center [504, 334] width 385 height 164
click at [423, 304] on textarea "Hi Lameisha, The citi card and “Master Card Online Payment” transactions are pa…" at bounding box center [504, 334] width 385 height 164
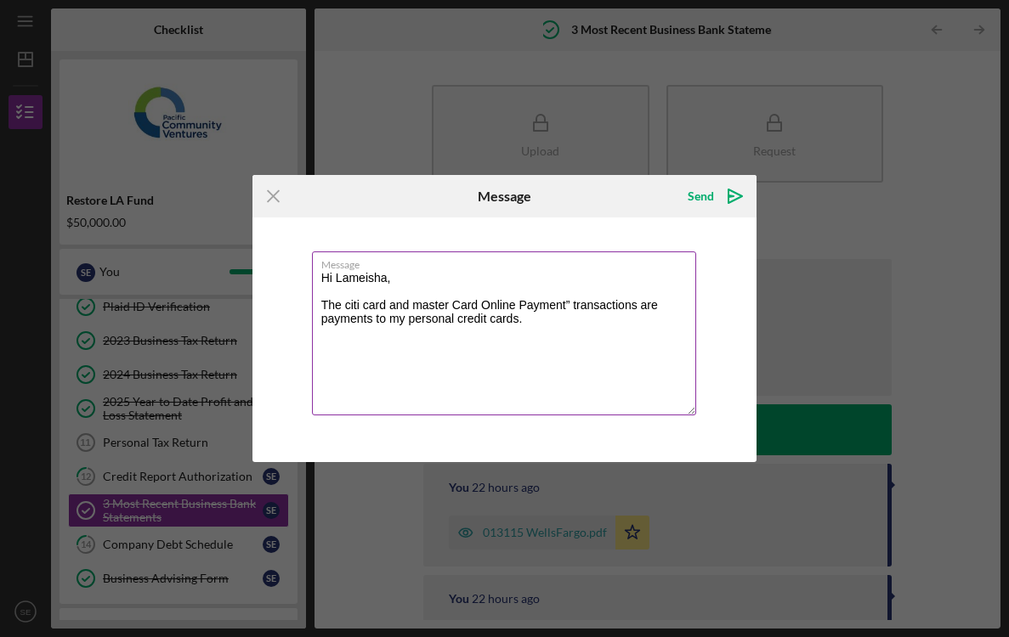
click at [457, 303] on textarea "Hi Lameisha, The citi card and master Card Online Payment” transactions are pay…" at bounding box center [504, 334] width 385 height 164
drag, startPoint x: 569, startPoint y: 308, endPoint x: 483, endPoint y: 306, distance: 85.9
click at [483, 306] on textarea "Hi Lameisha, The citi card and master card Online Payment” transactions are pay…" at bounding box center [504, 334] width 385 height 164
click at [456, 321] on textarea "Hi Lameisha, The citi card and master card transactions are payments to my pers…" at bounding box center [504, 334] width 385 height 164
paste textarea "Occasionally I pay for family-related expenses on my personal cards (for exampl…"
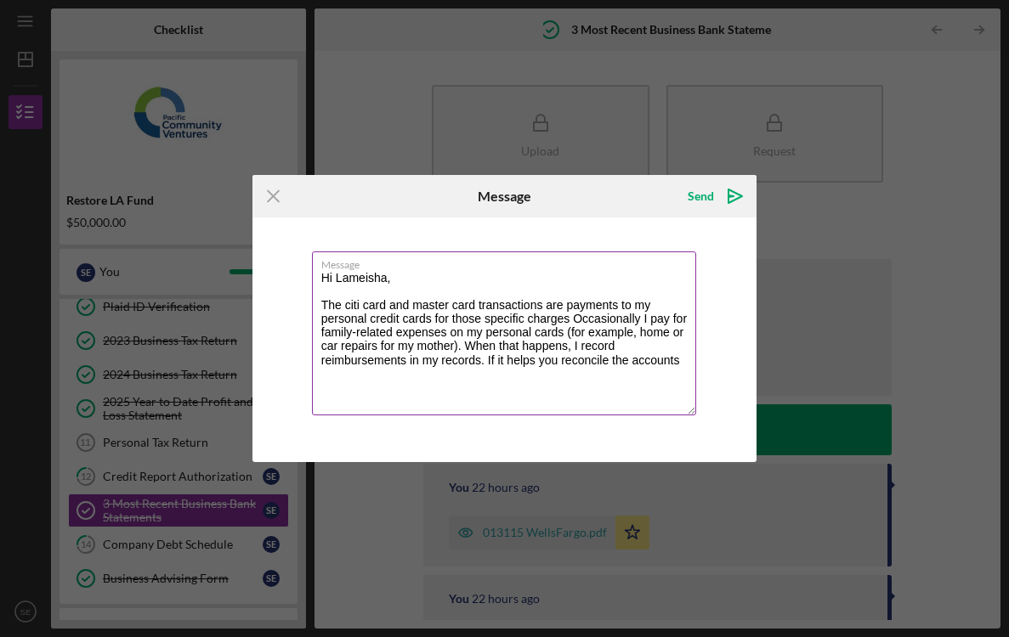
drag, startPoint x: 640, startPoint y: 317, endPoint x: 575, endPoint y: 320, distance: 65.5
click at [575, 320] on textarea "Hi Lameisha, The citi card and master card transactions are payments to my pers…" at bounding box center [504, 334] width 385 height 164
click at [372, 334] on textarea "Hi Lameisha, The citi card and master card transactions are payments to my pers…" at bounding box center [504, 334] width 385 height 164
drag, startPoint x: 656, startPoint y: 338, endPoint x: 472, endPoint y: 332, distance: 184.5
click at [472, 332] on textarea "Hi Lameisha, The citi card and master card transactions are payments to my pers…" at bounding box center [504, 334] width 385 height 164
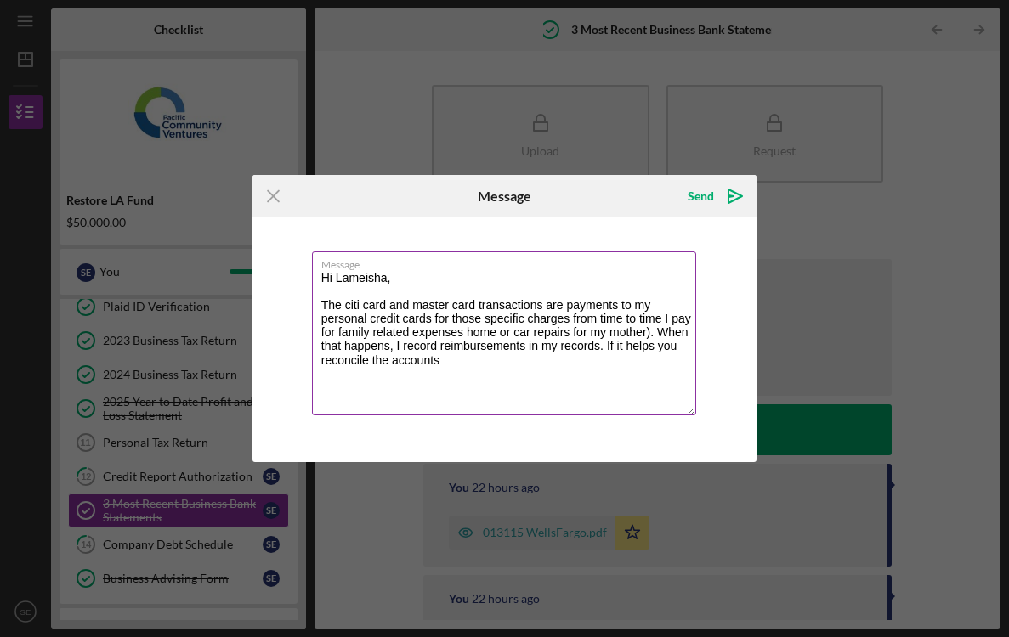
click at [572, 330] on textarea "Hi Lameisha, The citi card and master card transactions are payments to my pers…" at bounding box center [504, 334] width 385 height 164
paste textarea "medical copays"
click at [513, 336] on textarea "Hi Lameisha, The citi card and master card transactions are payments to my pers…" at bounding box center [504, 334] width 385 height 164
click at [357, 350] on textarea "Hi Lameisha, The citi card and master card transactions are payments to my pers…" at bounding box center [504, 334] width 385 height 164
drag, startPoint x: 568, startPoint y: 320, endPoint x: 501, endPoint y: 343, distance: 71.0
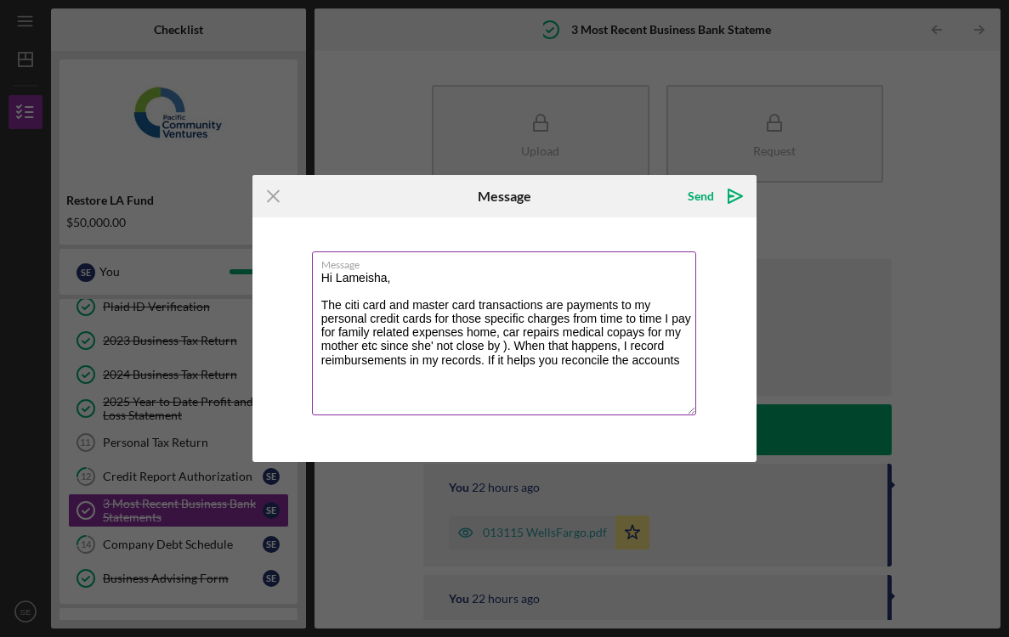
click at [501, 343] on textarea "Hi Lameisha, The citi card and master card transactions are payments to my pers…" at bounding box center [504, 334] width 385 height 164
click at [536, 316] on textarea "Hi Lameisha, The citi card and master card transactions are payments to my pers…" at bounding box center [504, 334] width 385 height 164
drag, startPoint x: 570, startPoint y: 319, endPoint x: 511, endPoint y: 345, distance: 65.1
click at [511, 345] on textarea "Hi Lameisha, The citi card and master card transactions are payments to my pers…" at bounding box center [504, 334] width 385 height 164
paste textarea "From time to time, I use my personal credit card to help cover family-related e…"
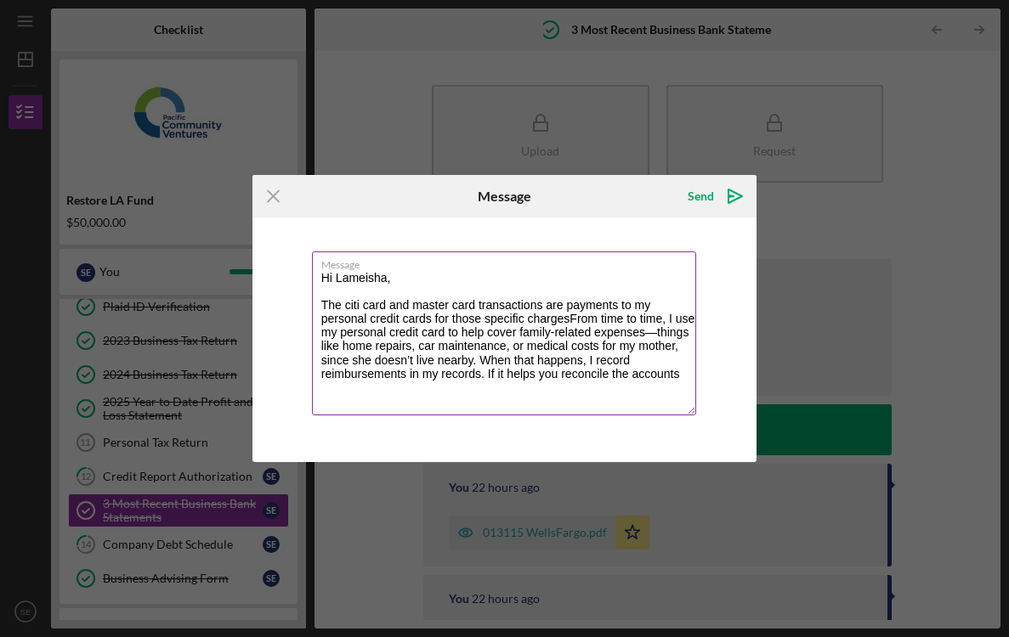
click at [575, 320] on textarea "Hi Lameisha, The citi card and master card transactions are payments to my pers…" at bounding box center [504, 334] width 385 height 164
click at [671, 320] on textarea "Hi Lameisha, The citi card and master card transactions are payments to my pers…" at bounding box center [504, 334] width 385 height 164
click at [667, 320] on textarea "Hi Lameisha, The citi card and master card transactions are payments to my pers…" at bounding box center [504, 334] width 385 height 164
drag, startPoint x: 662, startPoint y: 318, endPoint x: 461, endPoint y: 335, distance: 202.1
click at [461, 335] on textarea "Hi Lameisha, The citi card and master card transactions are payments to my pers…" at bounding box center [504, 334] width 385 height 164
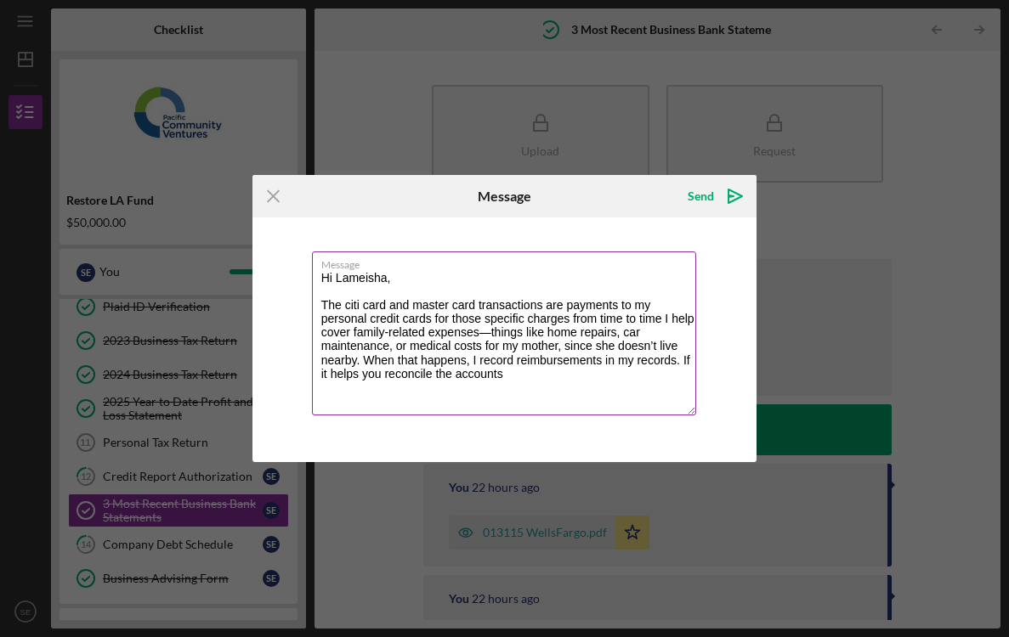
click at [388, 334] on textarea "Hi Lameisha, The citi card and master card transactions are payments to my pers…" at bounding box center [504, 334] width 385 height 164
click at [484, 329] on textarea "Hi Lameisha, The citi card and master card transactions are payments to my pers…" at bounding box center [504, 334] width 385 height 164
click at [612, 333] on textarea "Hi Lameisha, The citi card and master card transactions are payments to my pers…" at bounding box center [504, 334] width 385 height 164
click at [558, 335] on textarea "Hi Lameisha, The citi card and master card transactions are payments to my pers…" at bounding box center [504, 334] width 385 height 164
drag, startPoint x: 433, startPoint y: 350, endPoint x: 384, endPoint y: 347, distance: 48.6
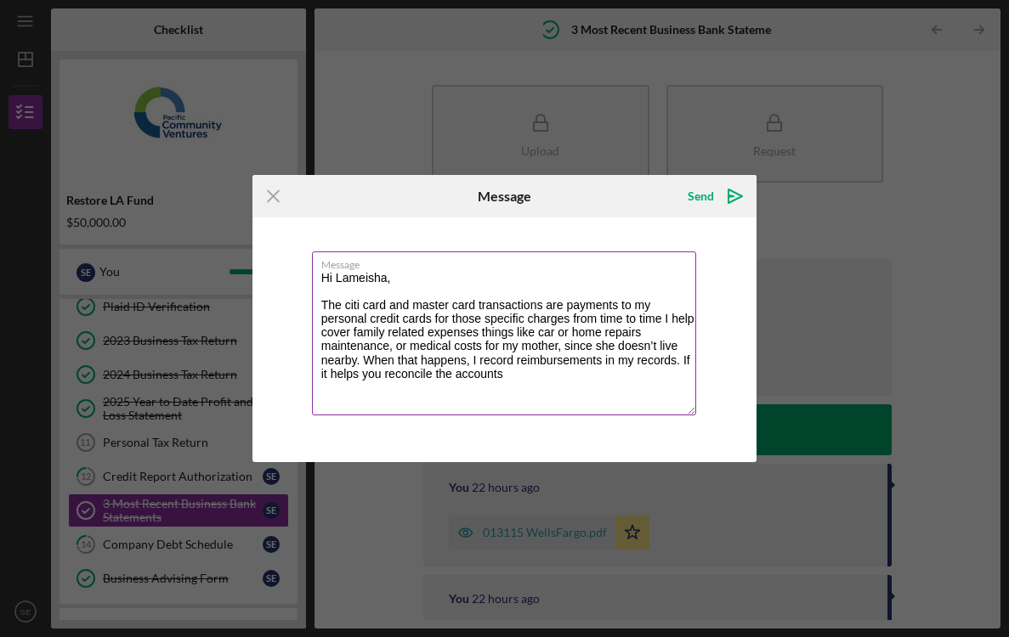
click at [384, 347] on textarea "Hi Lameisha, The citi card and master card transactions are payments to my pers…" at bounding box center [504, 334] width 385 height 164
drag, startPoint x: 384, startPoint y: 347, endPoint x: 426, endPoint y: 359, distance: 43.3
click at [426, 359] on textarea "Hi Lameisha, The citi card and master card transactions are payments to my pers…" at bounding box center [504, 334] width 385 height 164
click at [491, 370] on textarea "Hi Lameisha, The citi card and master card transactions are payments to my pers…" at bounding box center [504, 334] width 385 height 164
drag, startPoint x: 643, startPoint y: 361, endPoint x: 654, endPoint y: 372, distance: 15.6
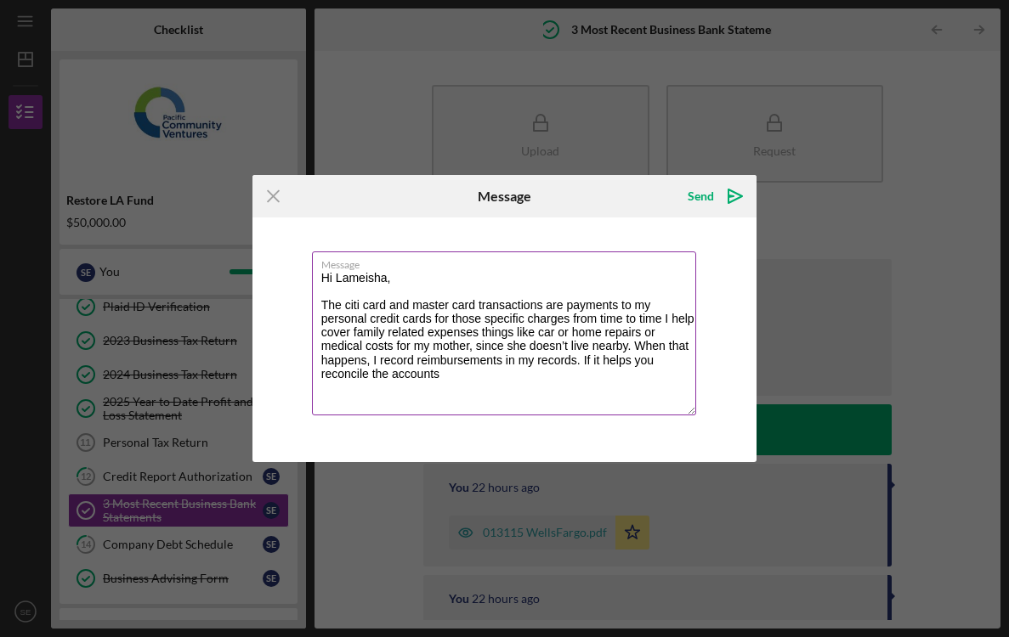
click at [654, 372] on textarea "Hi Lameisha, The citi card and master card transactions are payments to my pers…" at bounding box center [504, 334] width 385 height 164
click at [394, 346] on textarea "Hi Lameisha, The citi card and master card transactions are payments to my pers…" at bounding box center [504, 334] width 385 height 164
click at [519, 351] on textarea "Hi Lameisha, The citi card and master card transactions are payments to my pers…" at bounding box center [504, 334] width 385 height 164
click at [607, 365] on textarea "Hi Lameisha, The citi card and master card transactions are payments to my pers…" at bounding box center [504, 334] width 385 height 164
paste textarea "I cover the cost as a family expense"
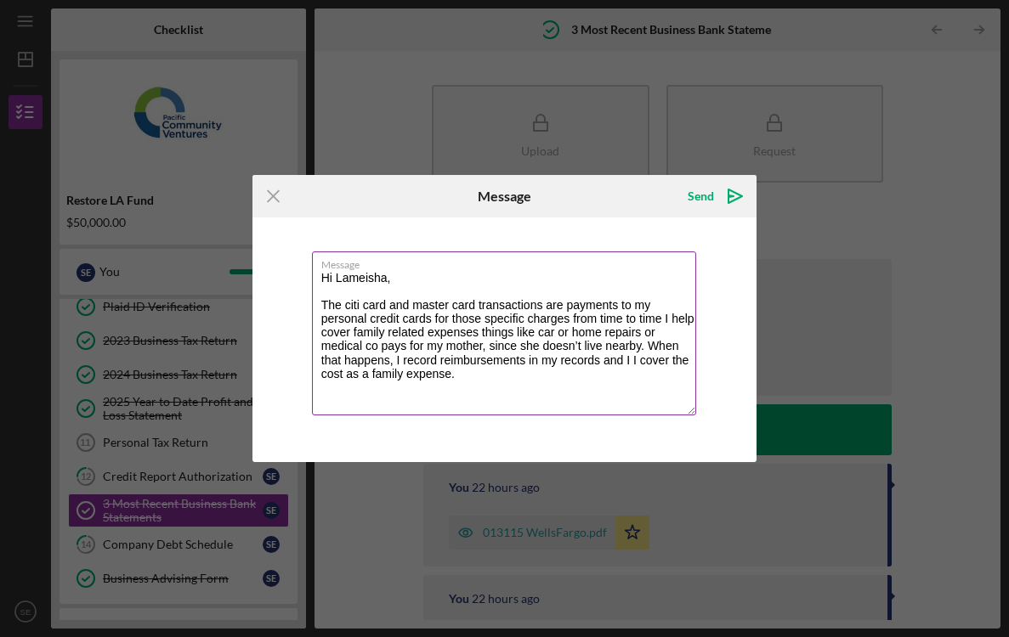
click at [490, 347] on textarea "Hi Lameisha, The citi card and master card transactions are payments to my pers…" at bounding box center [504, 334] width 385 height 164
click at [394, 360] on textarea "Hi Lameisha, The citi card and master card transactions are payments to my pers…" at bounding box center [504, 334] width 385 height 164
click at [634, 362] on textarea "Hi Lameisha, The citi card and master card transactions are payments to my pers…" at bounding box center [504, 334] width 385 height 164
drag, startPoint x: 631, startPoint y: 389, endPoint x: 517, endPoint y: 364, distance: 116.7
click at [517, 364] on textarea "Hi Lameisha, The citi card and master card transactions are payments to my pers…" at bounding box center [504, 334] width 385 height 164
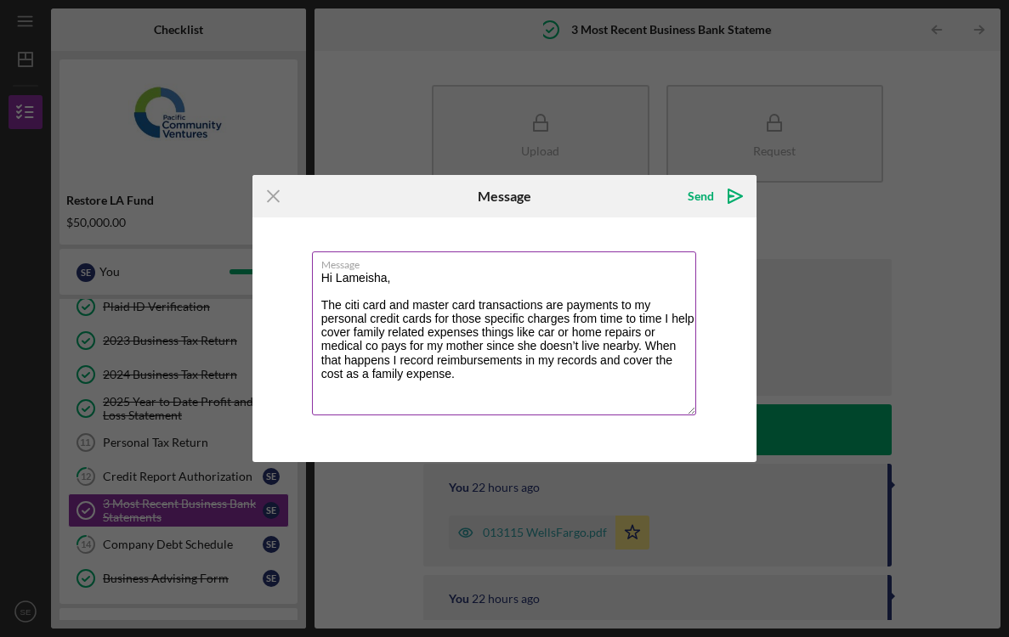
click at [496, 373] on textarea "Hi Lameisha, The citi card and master card transactions are payments to my pers…" at bounding box center [504, 334] width 385 height 164
click at [452, 303] on textarea "Hi Lameisha, The citi card and master card transactions are payments to my pers…" at bounding box center [504, 334] width 385 height 164
click at [388, 303] on textarea "Hi Lameisha, The citi card and master card transactions are payments to my pers…" at bounding box center [504, 334] width 385 height 164
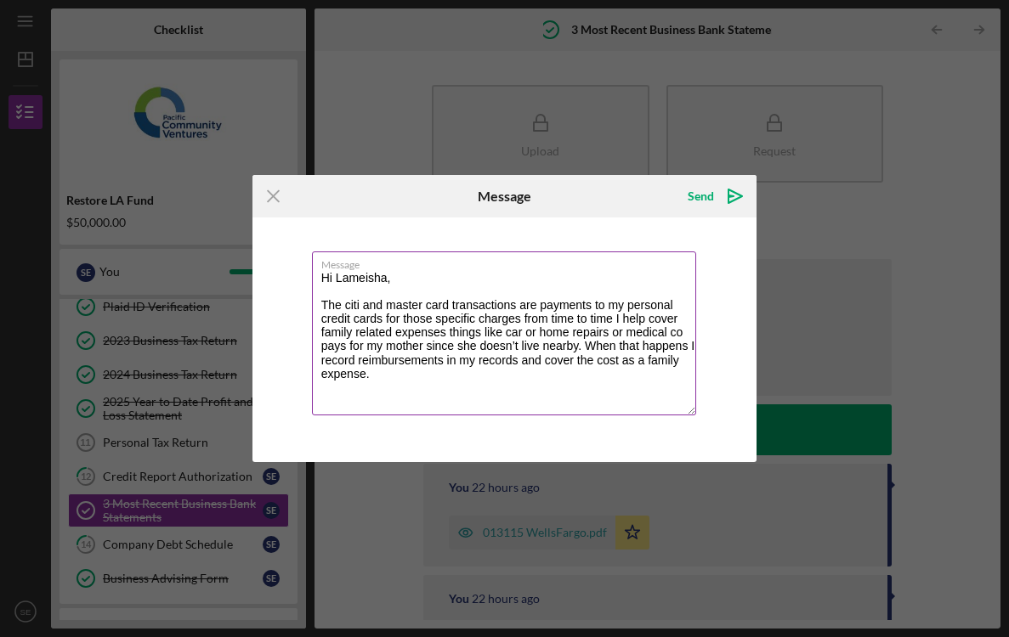
click at [450, 344] on textarea "Hi Lameisha, The citi and master card transactions are payments to my personal …" at bounding box center [504, 334] width 385 height 164
click at [382, 319] on textarea "Hi Lameisha, The citi and master card transactions are payments to my personal …" at bounding box center [504, 334] width 385 height 164
click at [387, 320] on textarea "Hi Lameisha, The citi and master card transactions are payments to my personal …" at bounding box center [504, 334] width 385 height 164
click at [437, 337] on textarea "Hi Lameisha, The citi and master card transactions are payments to my personal …" at bounding box center [504, 334] width 385 height 164
click at [477, 346] on textarea "Hi Lameisha, The citi and master card transactions are payments to my personal …" at bounding box center [504, 334] width 385 height 164
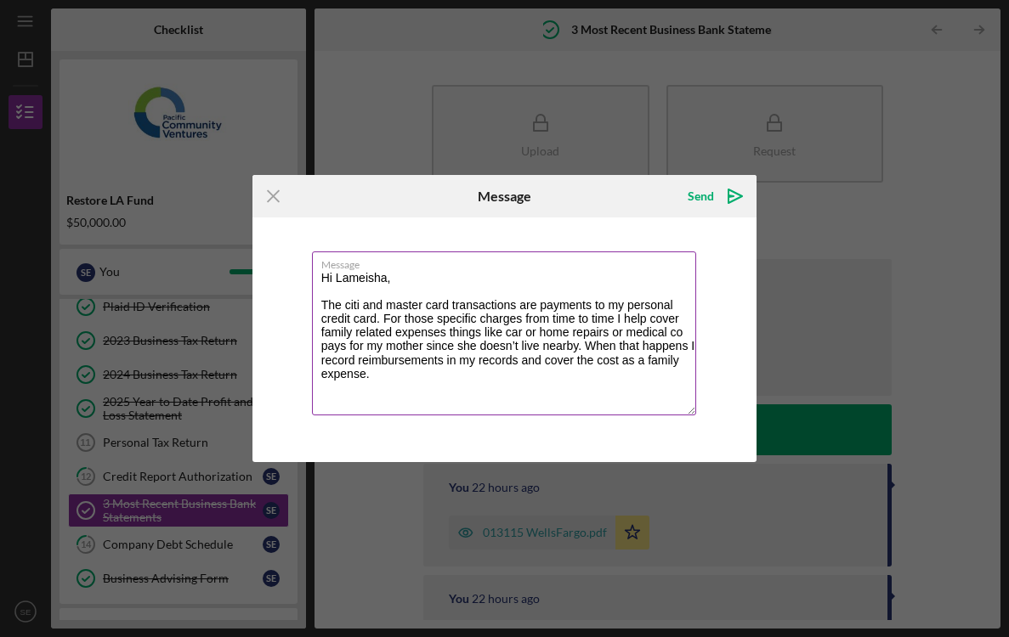
drag, startPoint x: 385, startPoint y: 321, endPoint x: 418, endPoint y: 387, distance: 73.4
click at [418, 387] on textarea "Hi Lameisha, The citi and master card transactions are payments to my personal …" at bounding box center [504, 334] width 385 height 164
click at [374, 336] on textarea "Hi Lameisha, The citi and master card transactions are payments to my personal …" at bounding box center [504, 334] width 385 height 164
drag, startPoint x: 382, startPoint y: 318, endPoint x: 406, endPoint y: 382, distance: 68.0
click at [406, 382] on textarea "Hi Lameisha, The citi and master card transactions are payments to my personal …" at bounding box center [504, 334] width 385 height 164
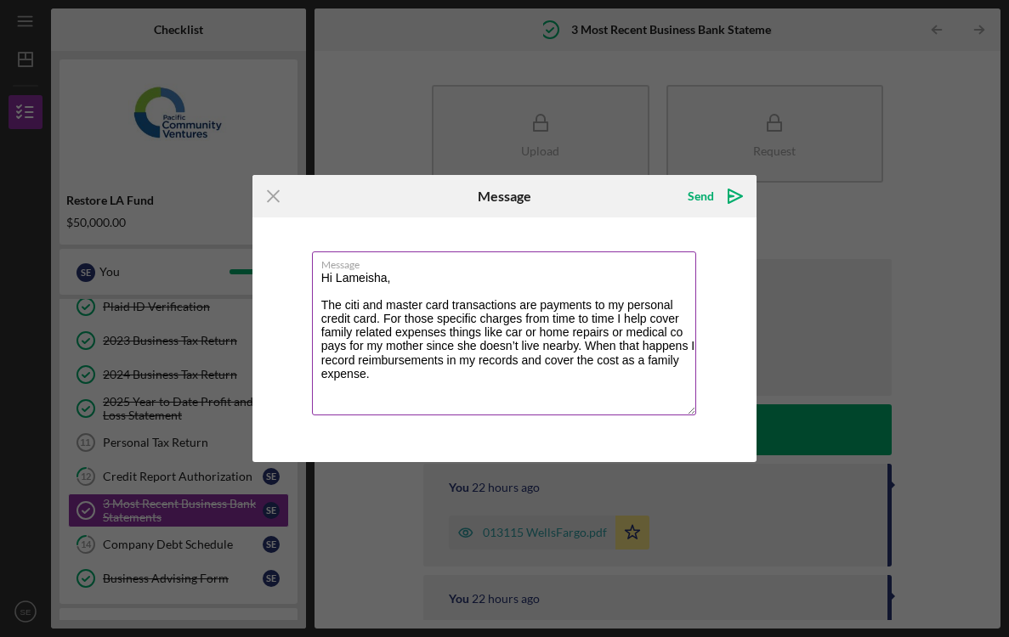
paste textarea ", I occasionally use my personal credit card to help cover family-related expen…"
click at [524, 320] on textarea "Hi Lameisha, The citi and master card transactions are payments to my personal …" at bounding box center [504, 334] width 385 height 164
click at [354, 336] on textarea "Hi Lameisha, The citi and master card transactions are payments to my personal …" at bounding box center [504, 334] width 385 height 164
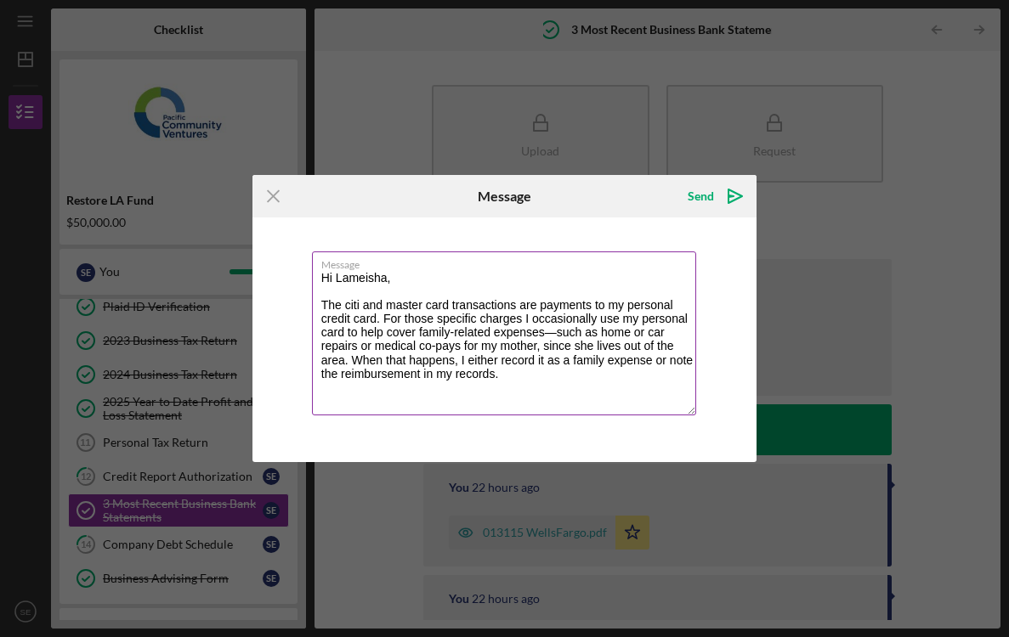
click at [455, 335] on textarea "Hi Lameisha, The citi and master card transactions are payments to my personal …" at bounding box center [504, 334] width 385 height 164
click at [557, 335] on textarea "Hi Lameisha, The citi and master card transactions are payments to my personal …" at bounding box center [504, 334] width 385 height 164
click at [491, 333] on textarea "Hi Lameisha, The citi and master card transactions are payments to my personal …" at bounding box center [504, 334] width 385 height 164
click at [505, 348] on textarea "Hi Lameisha, The citi and master card transactions are payments to my personal …" at bounding box center [504, 334] width 385 height 164
click at [381, 347] on textarea "Hi Lameisha, The citi and master card transactions are payments to my personal …" at bounding box center [504, 334] width 385 height 164
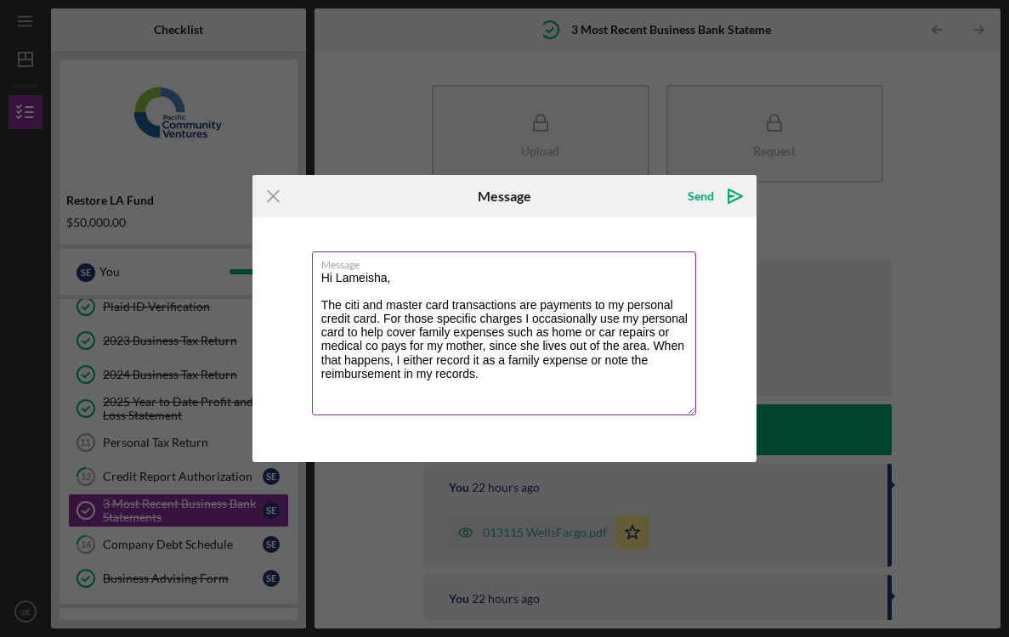
click at [490, 339] on textarea "Hi Lameisha, The citi and master card transactions are payments to my personal …" at bounding box center [504, 334] width 385 height 164
click at [490, 360] on textarea "Hi Lameisha, The citi and master card transactions are payments to my personal …" at bounding box center [504, 334] width 385 height 164
click at [490, 348] on textarea "Hi Lameisha, The citi and master card transactions are payments to my personal …" at bounding box center [504, 334] width 385 height 164
click at [395, 363] on textarea "Hi Lameisha, The citi and master card transactions are payments to my personal …" at bounding box center [504, 334] width 385 height 164
click at [490, 375] on textarea "Hi Lameisha, The citi and master card transactions are payments to my personal …" at bounding box center [504, 334] width 385 height 164
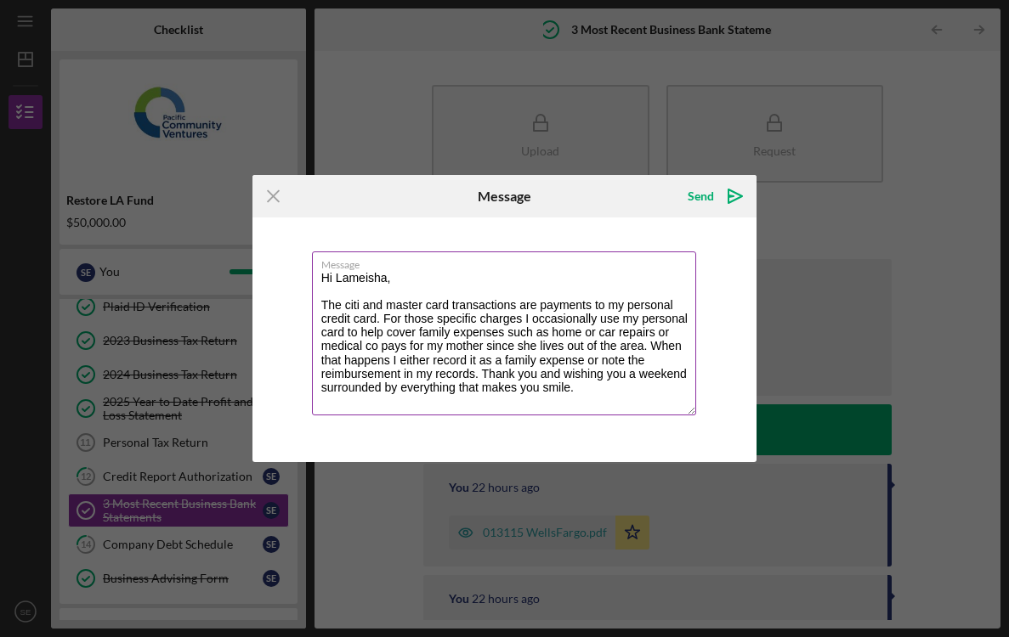
drag, startPoint x: 559, startPoint y: 372, endPoint x: 522, endPoint y: 372, distance: 37.4
click at [522, 372] on textarea "Hi Lameisha, The citi and master card transactions are payments to my personal …" at bounding box center [504, 334] width 385 height 164
click at [586, 384] on textarea "Hi Lameisha, The citi and master card transactions are payments to my personal …" at bounding box center [504, 334] width 385 height 164
click at [553, 374] on textarea "Hi Lameisha, The citi and master card transactions are payments to my personal …" at bounding box center [504, 334] width 385 height 164
click at [581, 394] on textarea "Hi Lameisha, The citi and master card transactions are payments to my personal …" at bounding box center [504, 334] width 385 height 164
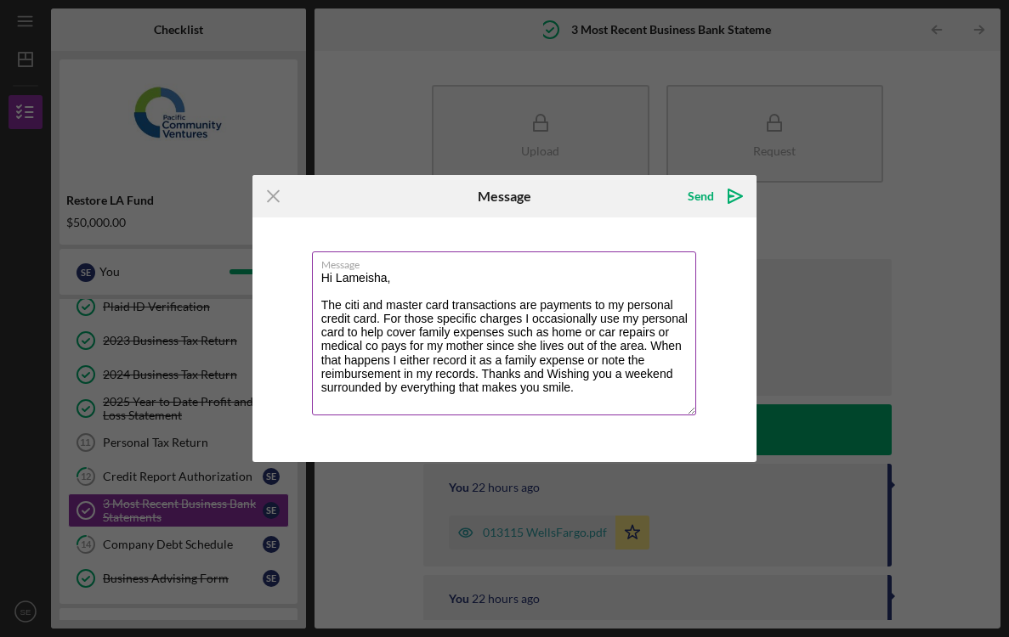
click at [473, 387] on textarea "Hi Lameisha, The citi and master card transactions are payments to my personal …" at bounding box center [504, 334] width 385 height 164
click at [595, 368] on textarea "Hi Lameisha, The citi and master card transactions are payments to my personal …" at bounding box center [504, 334] width 385 height 164
click at [687, 314] on textarea "Hi Lameisha, The citi and master card transactions are payments to my personal …" at bounding box center [504, 334] width 385 height 164
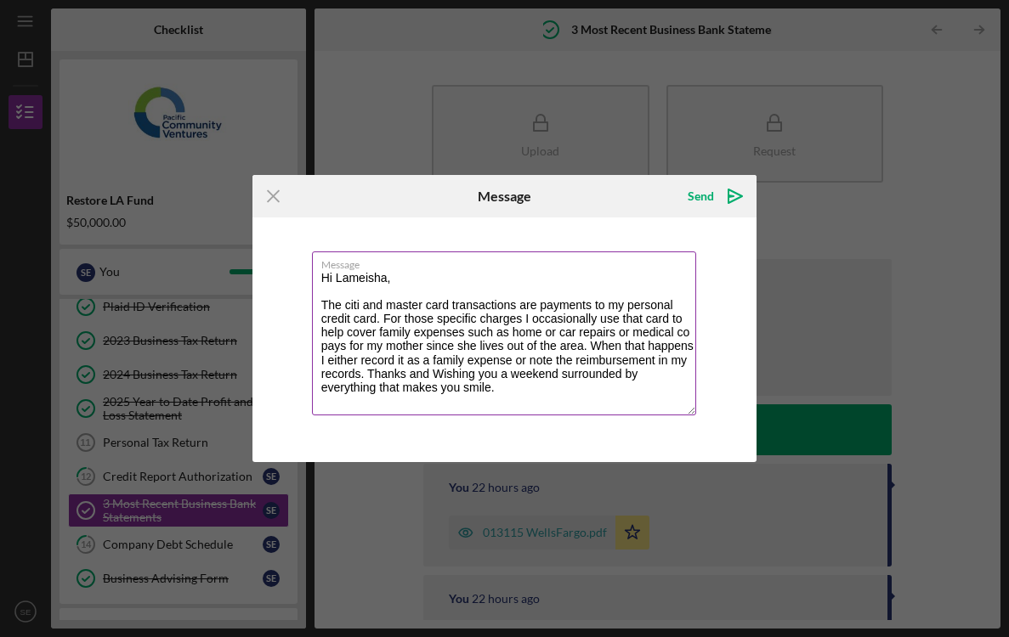
click at [645, 369] on textarea "Hi Lameisha, The citi and master card transactions are payments to my personal …" at bounding box center [504, 334] width 385 height 164
click at [323, 393] on textarea "Hi Lameisha, The citi and master card transactions are payments to my personal …" at bounding box center [504, 334] width 385 height 164
click at [668, 319] on textarea "Hi Lameisha, The citi and master card transactions are payments to my personal …" at bounding box center [504, 334] width 385 height 164
click at [674, 358] on textarea "Hi Lameisha, The citi and master card transactions are payments to my personal …" at bounding box center [504, 334] width 385 height 164
click at [545, 391] on textarea "Hi Lameisha, The citi and master card transactions are payments to my personal …" at bounding box center [504, 334] width 385 height 164
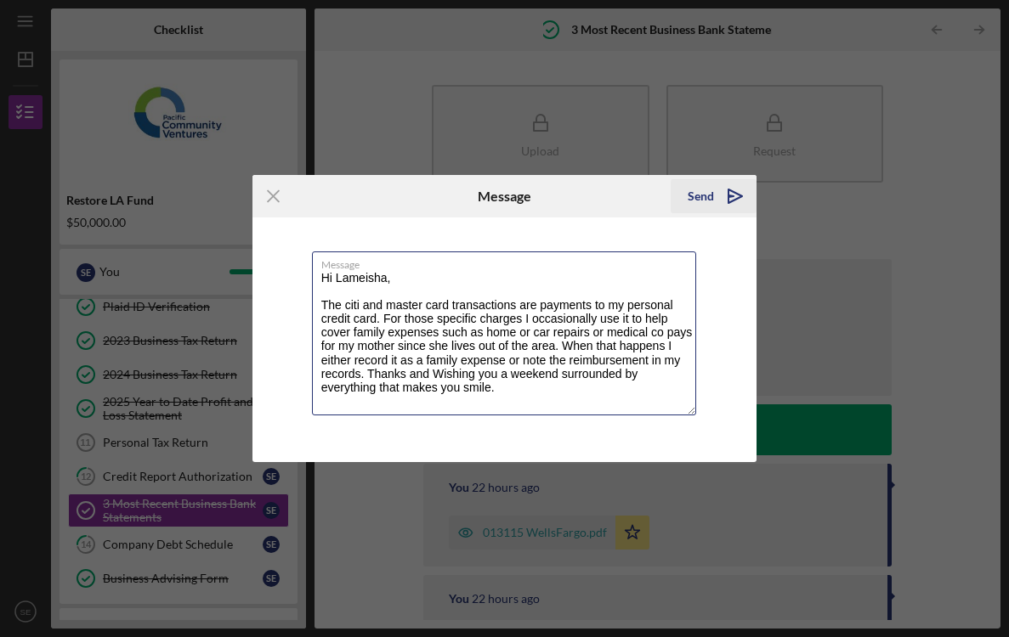
type textarea "Hi Lameisha, The citi and master card transactions are payments to my personal …"
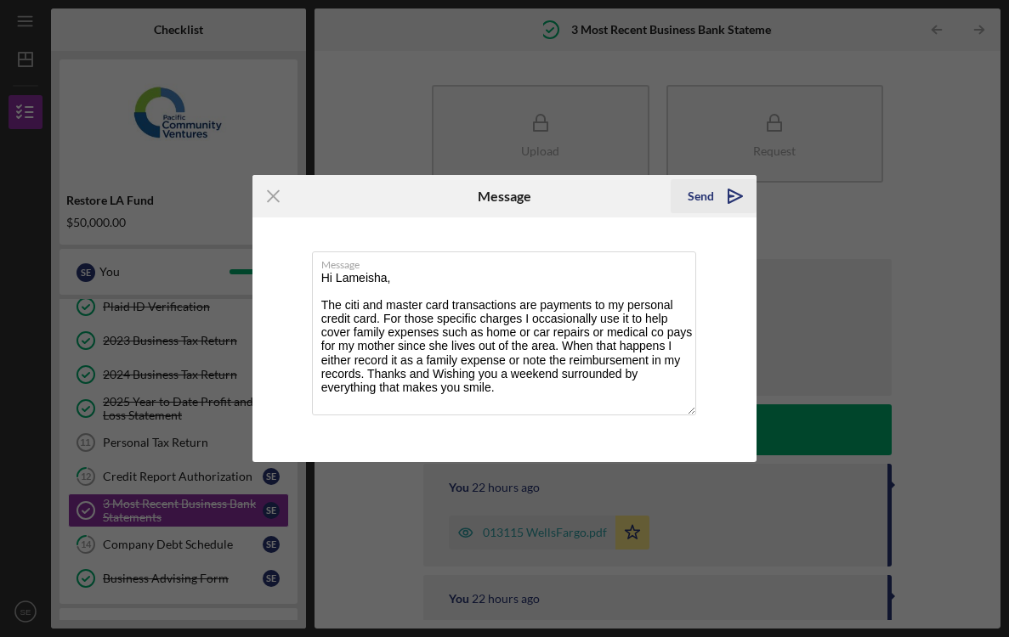
click at [716, 198] on icon "Icon/icon-invite-send" at bounding box center [735, 196] width 42 height 42
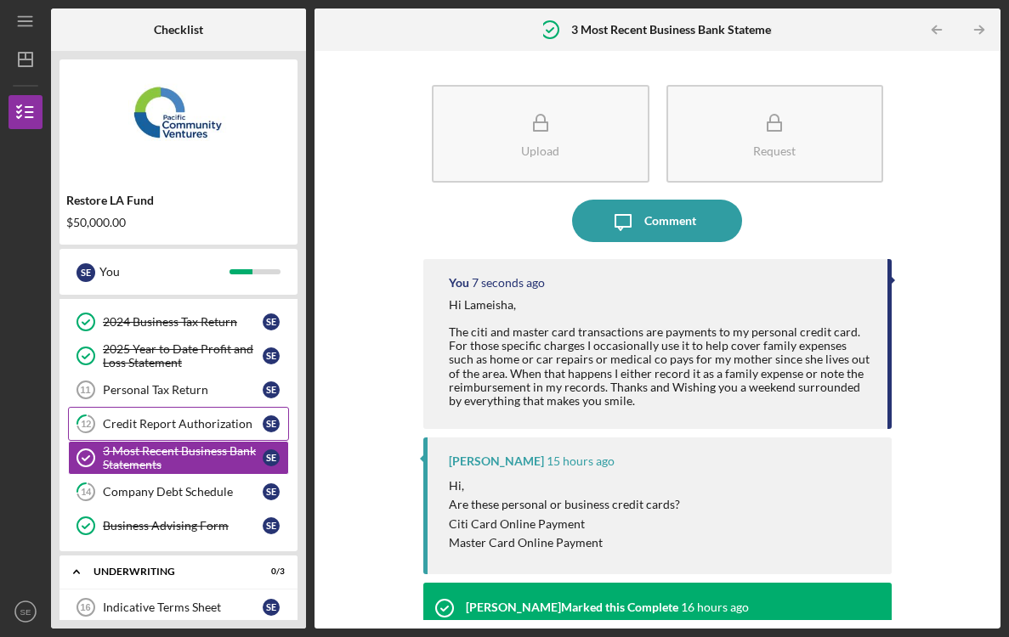
scroll to position [177, 0]
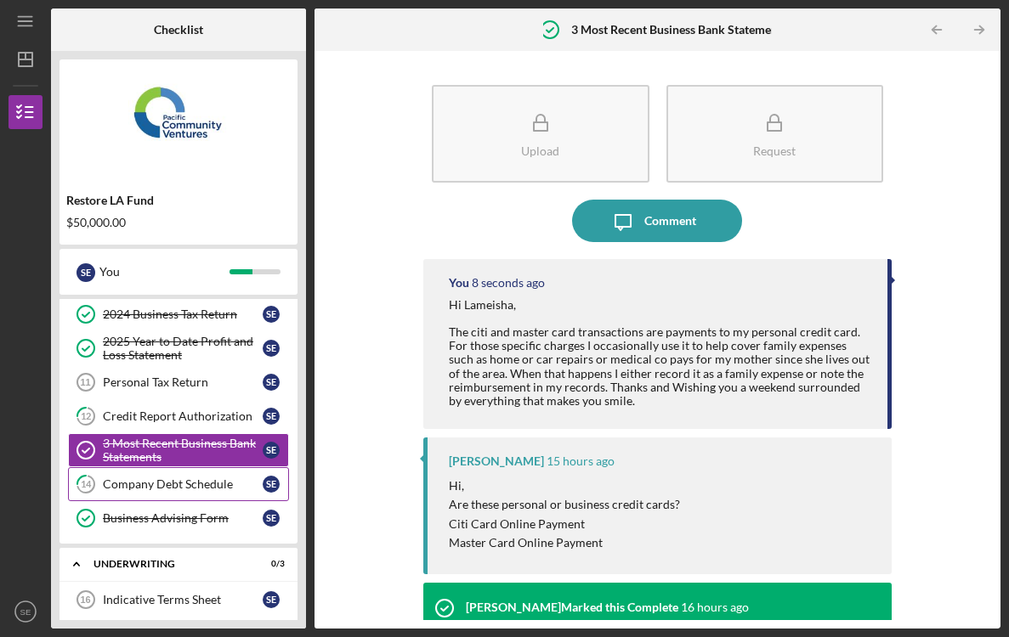
click at [207, 495] on link "14 Company Debt Schedule S E" at bounding box center [178, 484] width 221 height 34
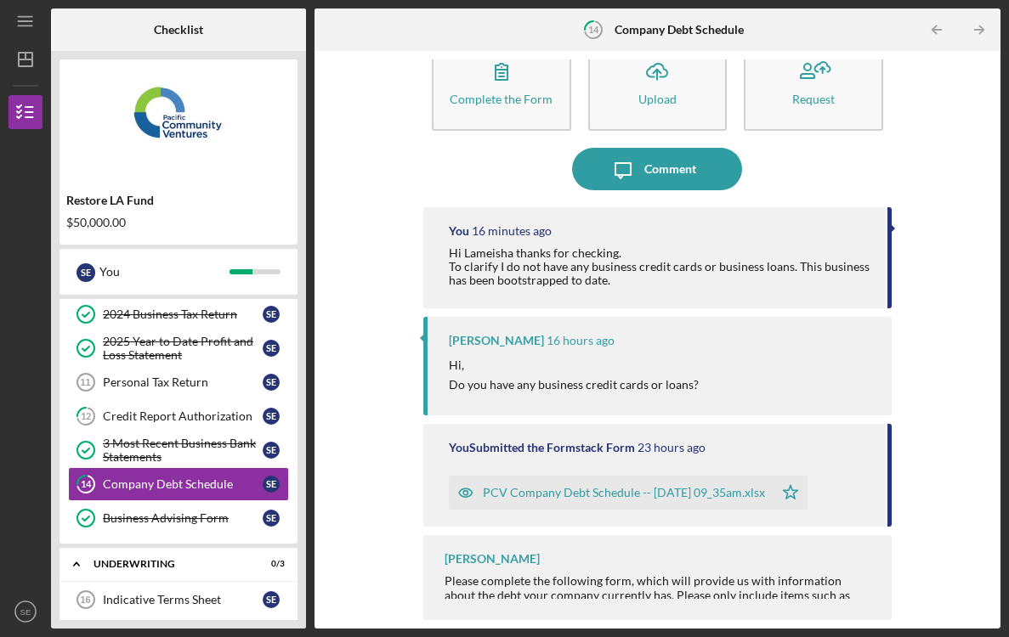
scroll to position [51, 0]
click at [195, 383] on div "Personal Tax Return" at bounding box center [183, 383] width 160 height 14
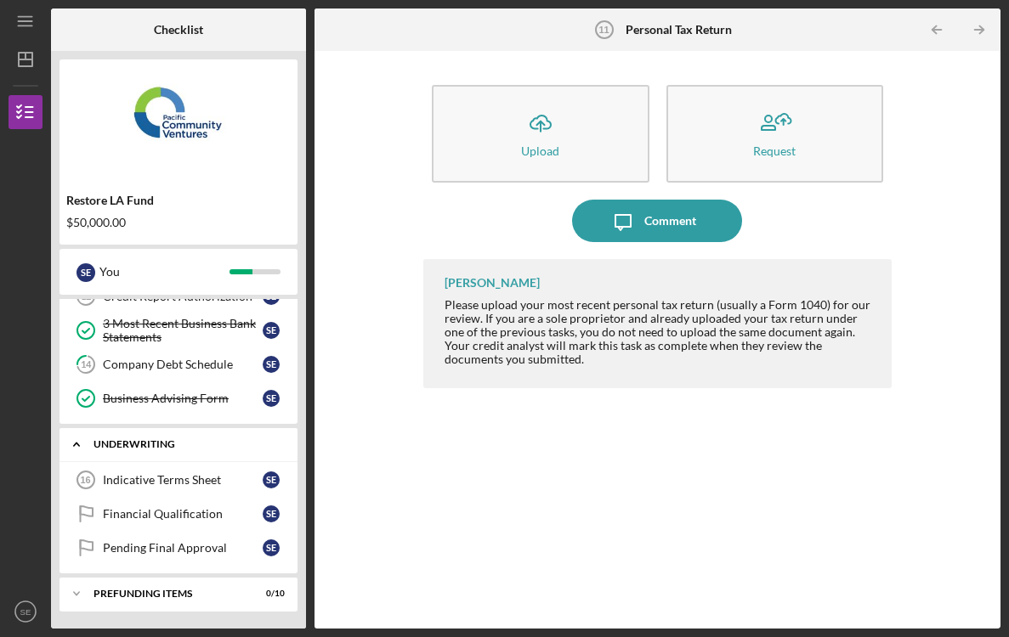
scroll to position [297, 0]
click at [197, 479] on div "Indicative Terms Sheet" at bounding box center [183, 480] width 160 height 14
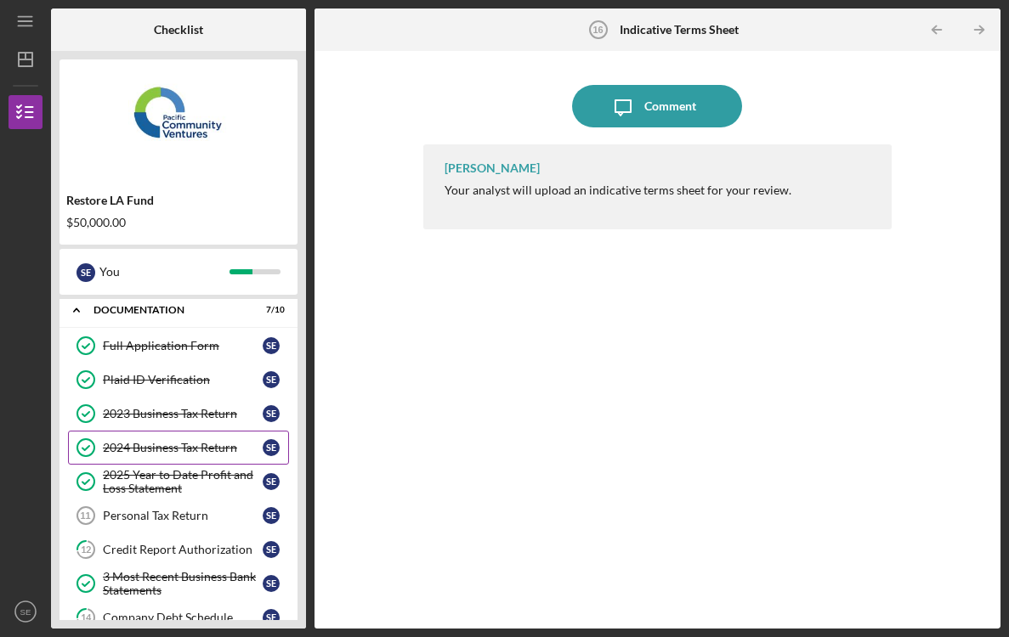
scroll to position [26, 0]
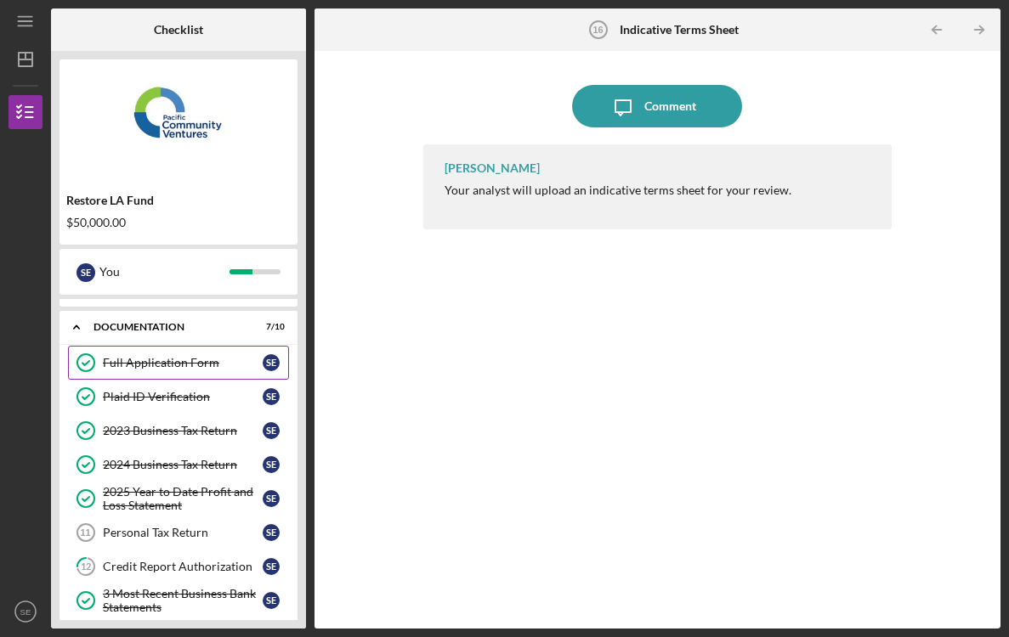
click at [210, 371] on link "Full Application Form Full Application Form S E" at bounding box center [178, 363] width 221 height 34
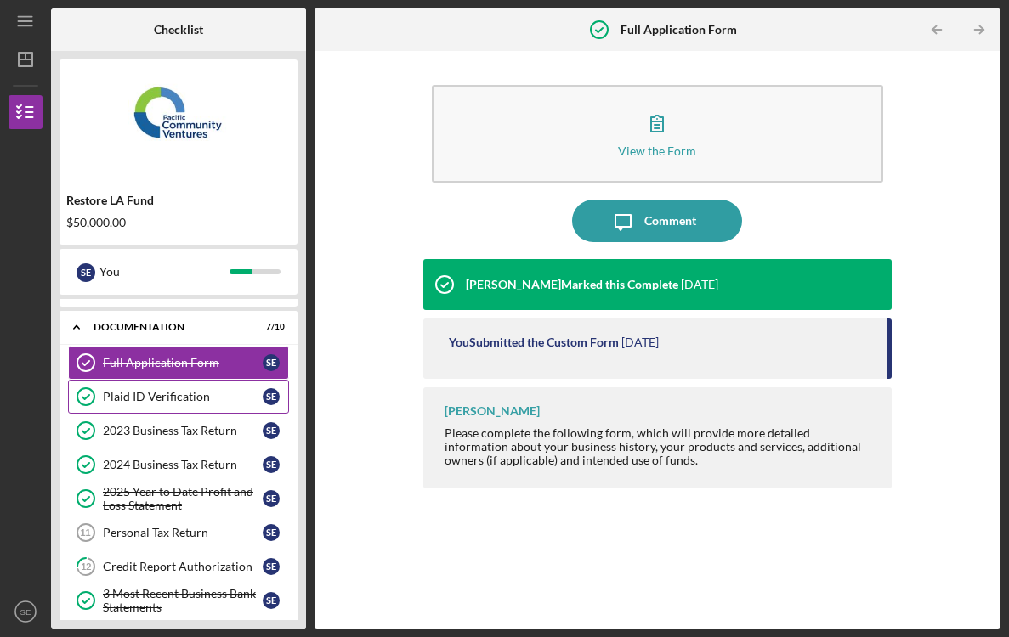
click at [199, 395] on div "Plaid ID Verification" at bounding box center [183, 397] width 160 height 14
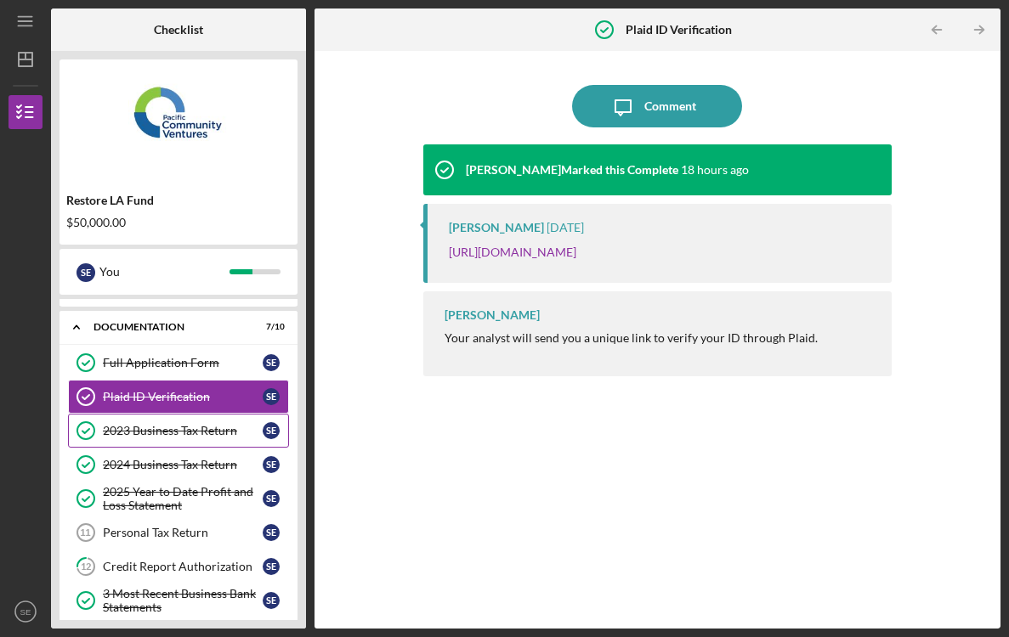
click at [195, 428] on div "2023 Business Tax Return" at bounding box center [183, 431] width 160 height 14
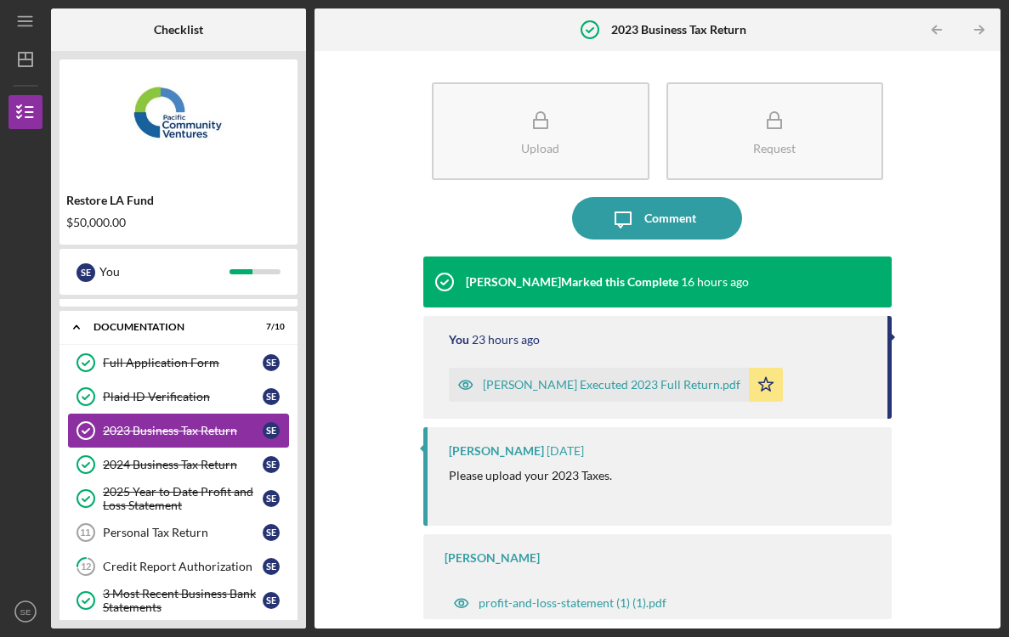
scroll to position [2, 0]
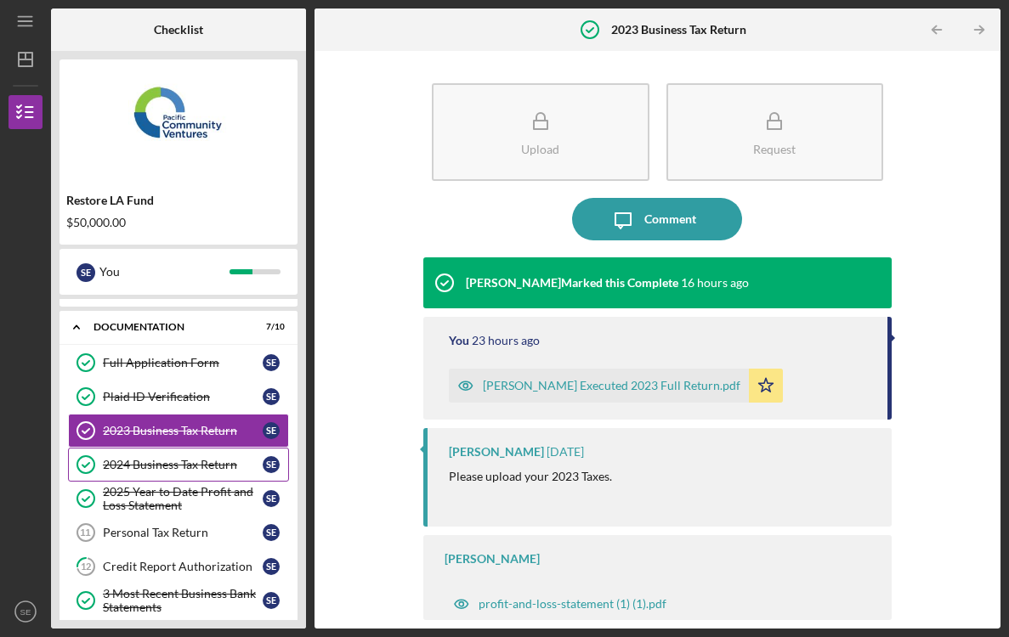
click at [218, 462] on div "2024 Business Tax Return" at bounding box center [183, 465] width 160 height 14
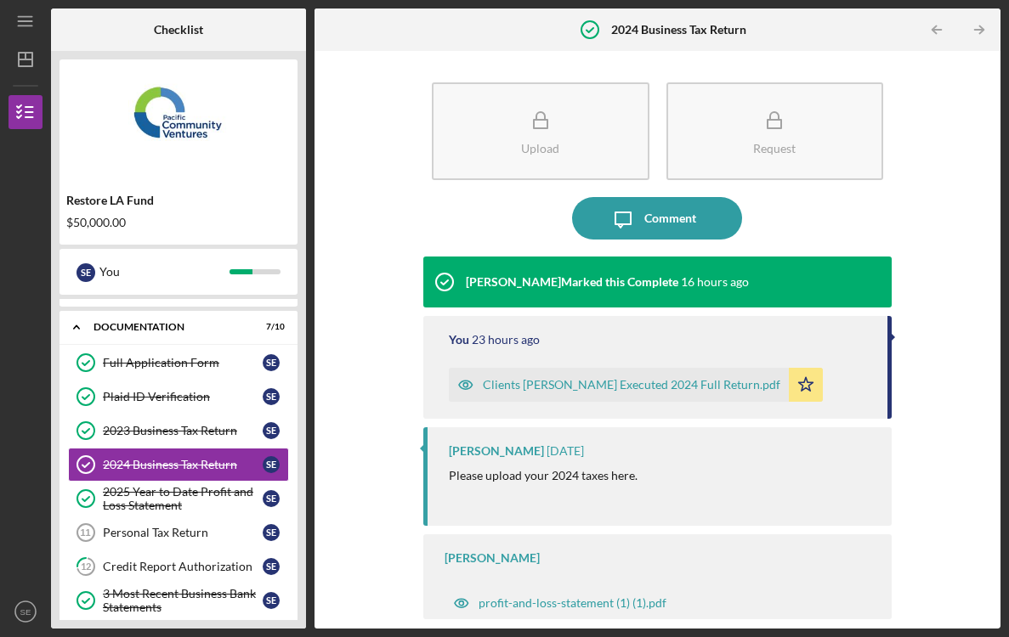
scroll to position [2, 0]
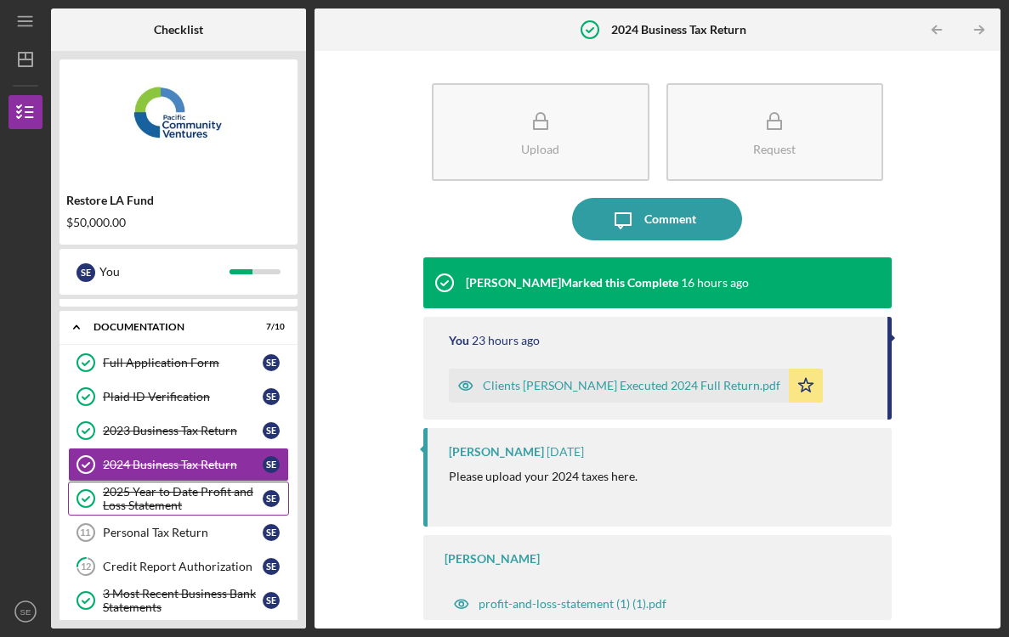
click at [235, 504] on div "2025 Year to Date Profit and Loss Statement" at bounding box center [183, 498] width 160 height 27
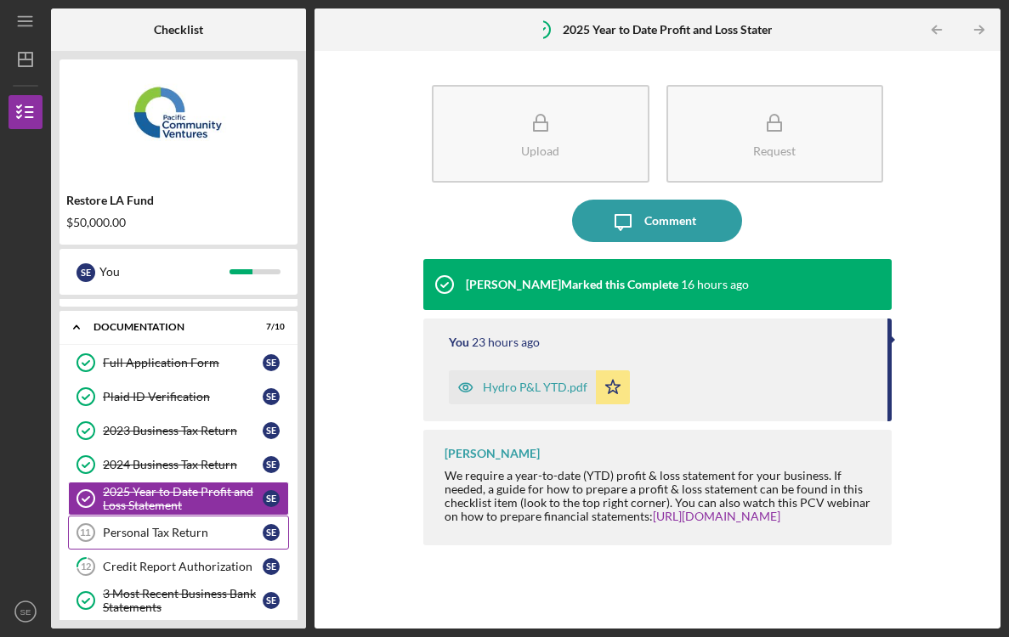
click at [212, 530] on div "Personal Tax Return" at bounding box center [183, 533] width 160 height 14
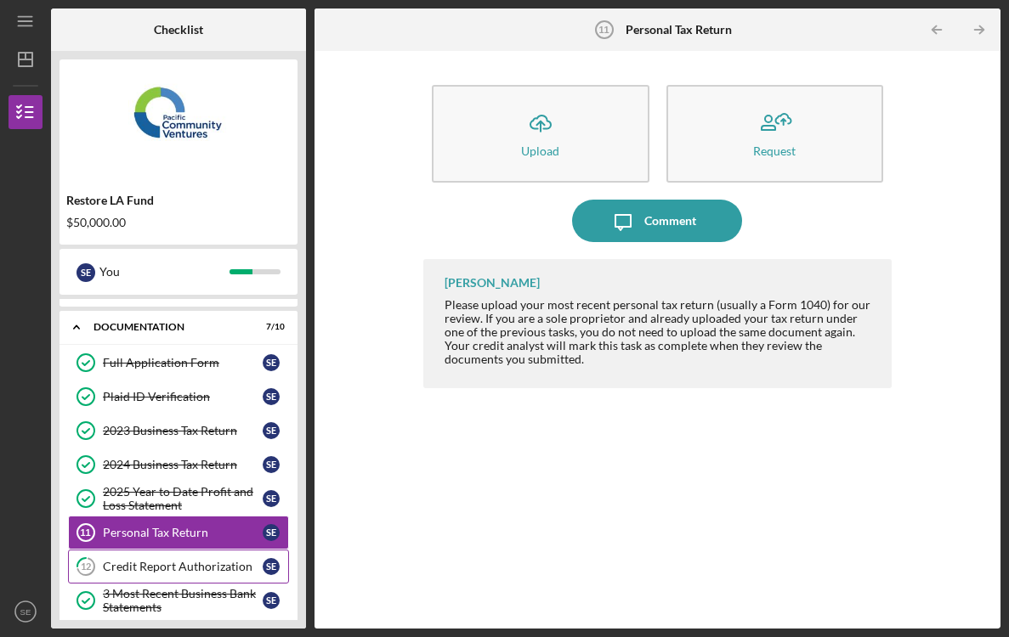
click at [208, 575] on link "12 Credit Report Authorization S E" at bounding box center [178, 567] width 221 height 34
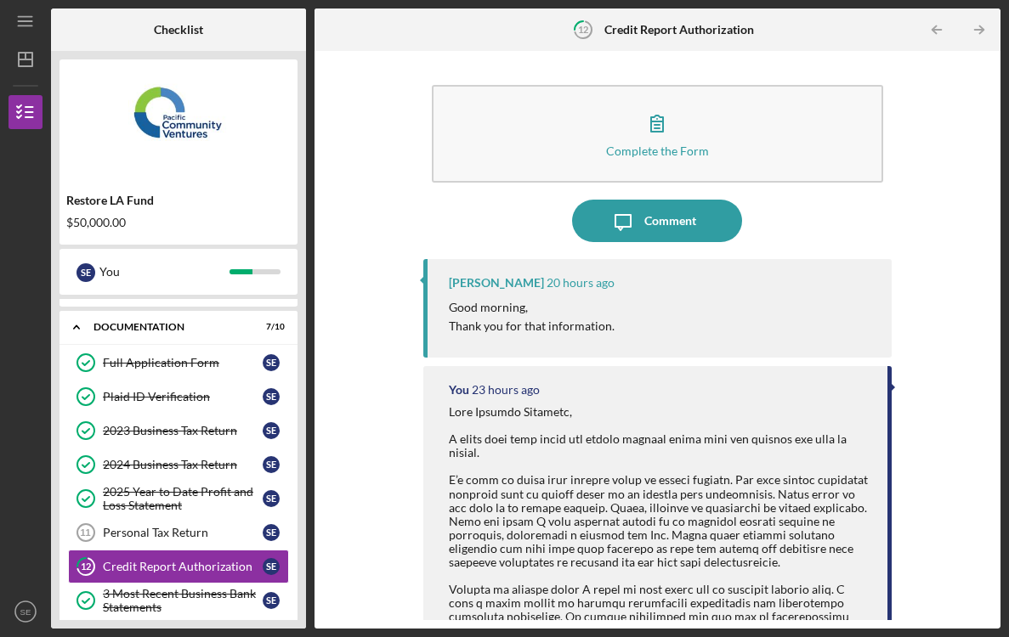
scroll to position [323, 0]
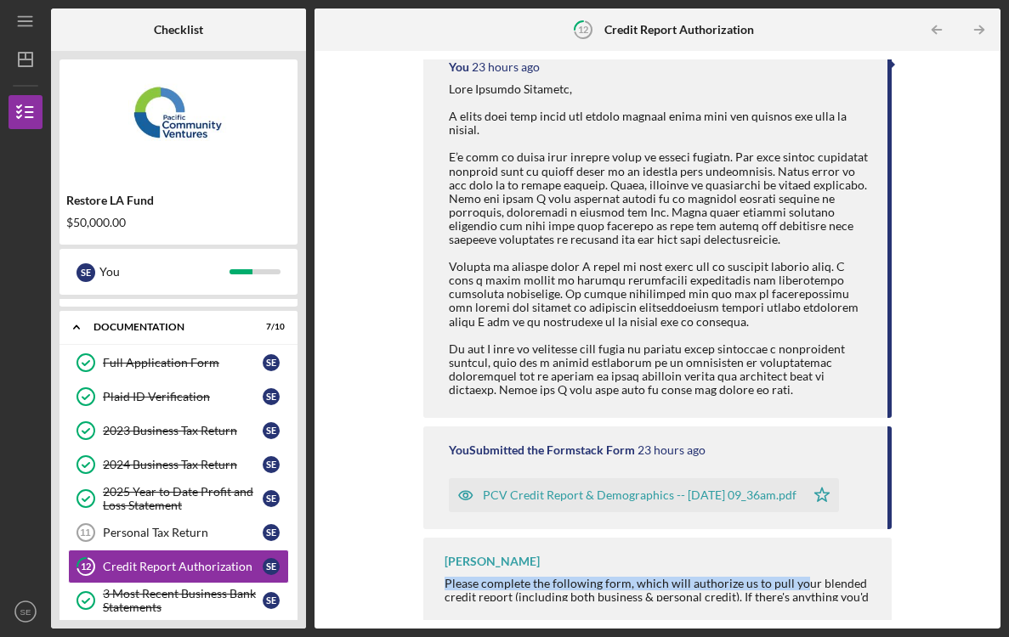
drag, startPoint x: 835, startPoint y: 564, endPoint x: 791, endPoint y: 580, distance: 46.3
click at [799, 580] on div "[PERSON_NAME] Please complete the following form, which will authorize us to pu…" at bounding box center [657, 580] width 468 height 85
drag, startPoint x: 733, startPoint y: 580, endPoint x: 761, endPoint y: 587, distance: 28.0
click at [763, 592] on div "Please complete the following form, which will authorize us to pull your blende…" at bounding box center [660, 638] width 430 height 123
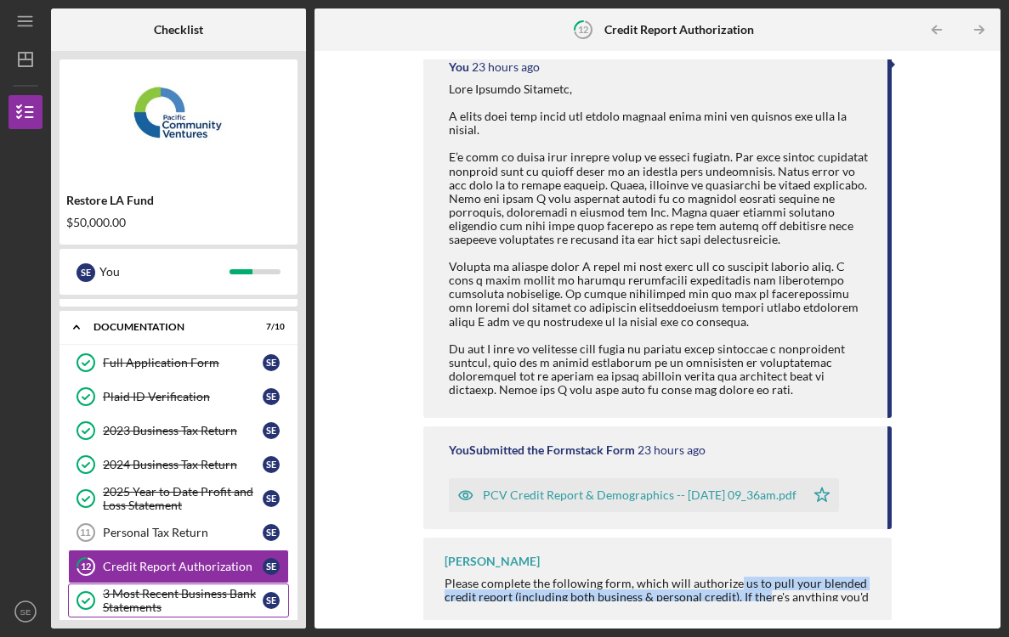
click at [195, 603] on div "3 Most Recent Business Bank Statements" at bounding box center [183, 600] width 160 height 27
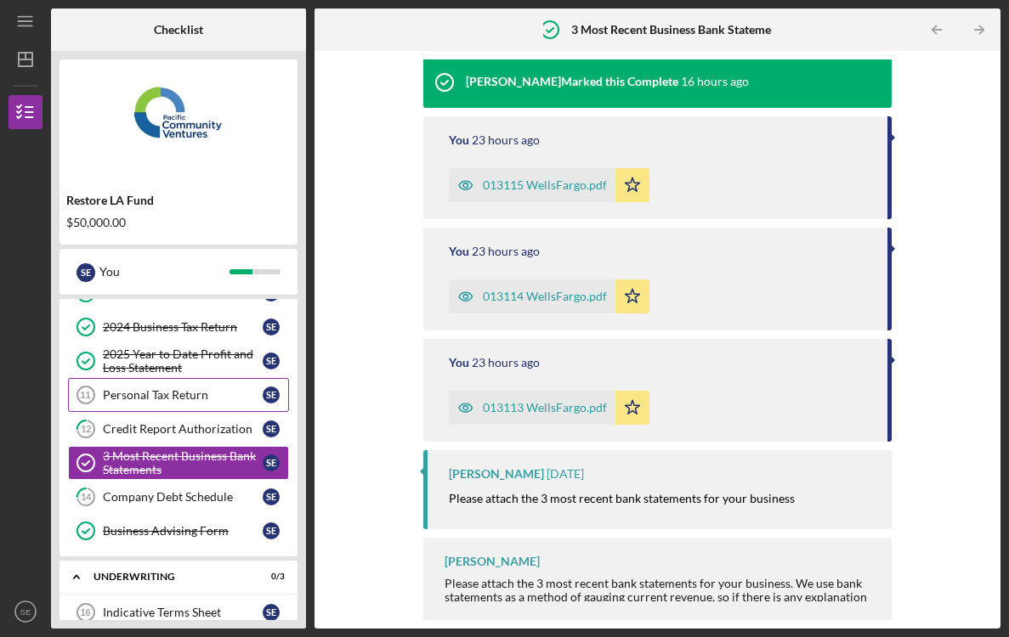
scroll to position [175, 0]
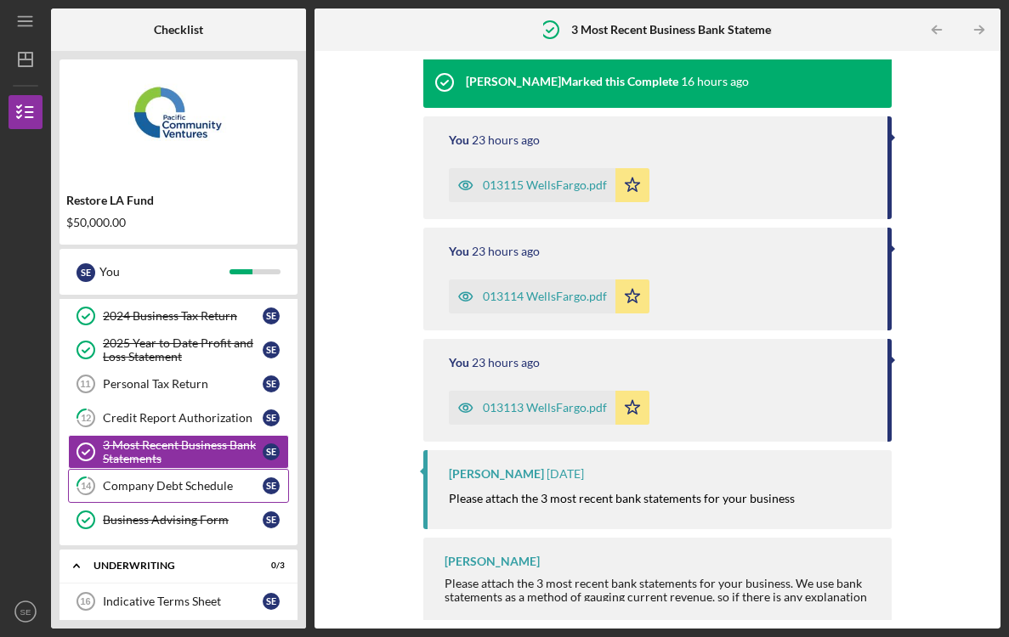
click at [166, 479] on link "14 Company Debt Schedule S E" at bounding box center [178, 486] width 221 height 34
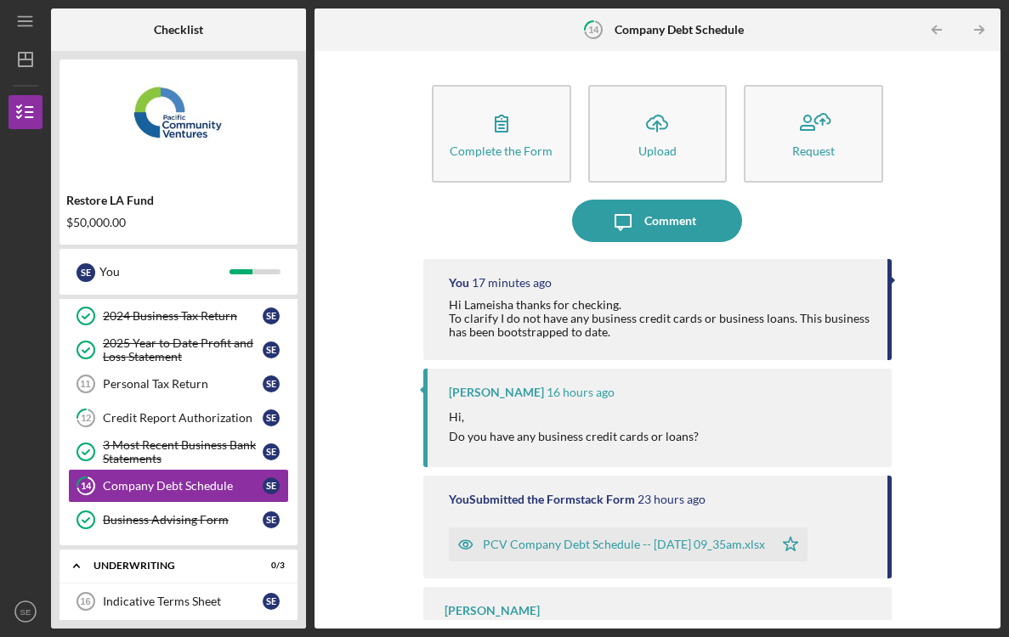
scroll to position [51, 0]
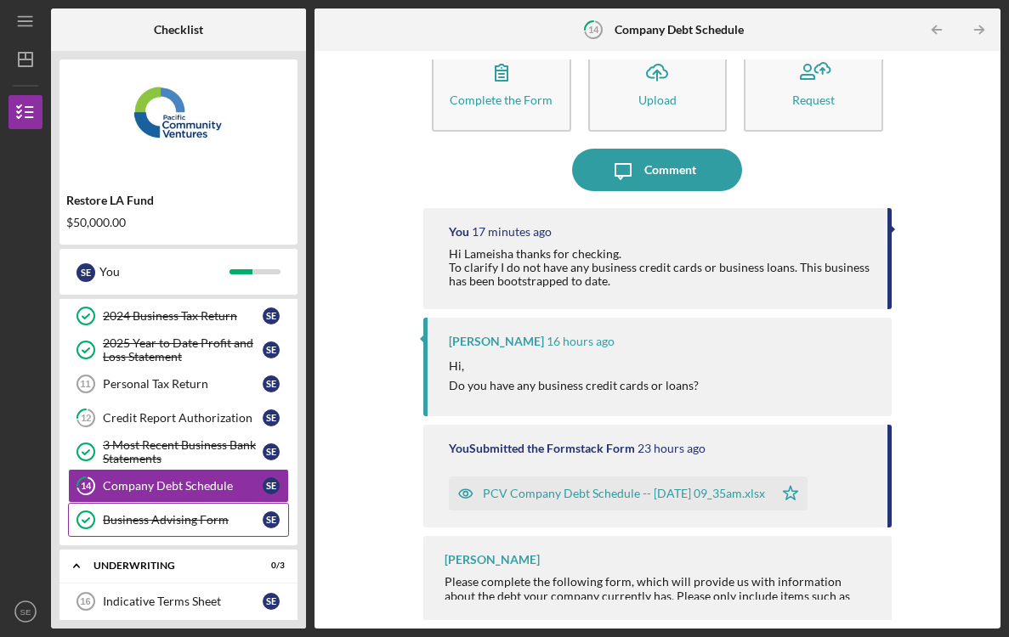
click at [195, 530] on link "Business Advising Form Business Advising Form S E" at bounding box center [178, 520] width 221 height 34
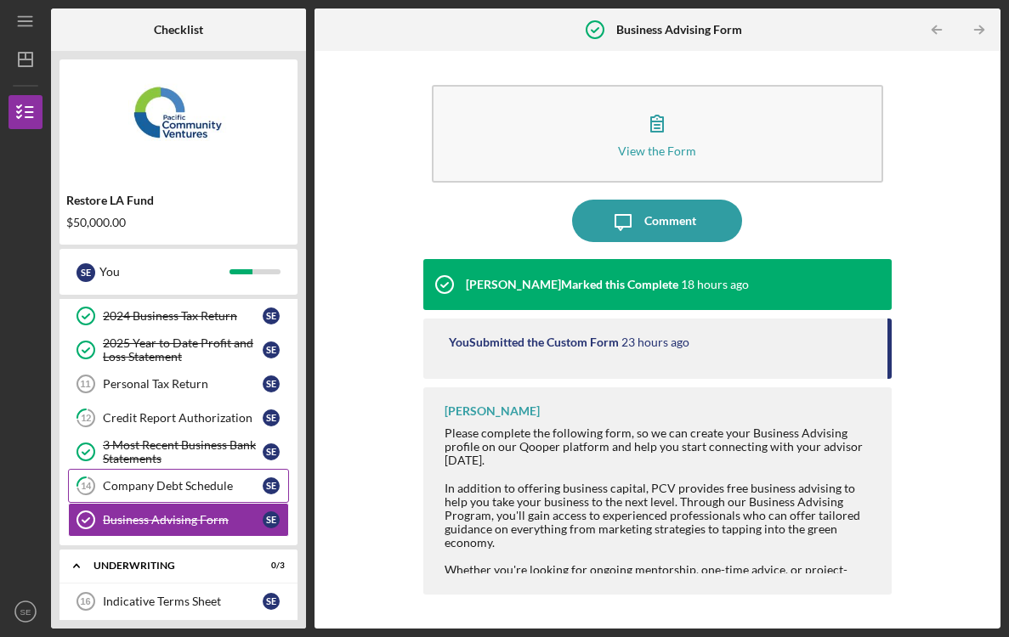
click at [202, 484] on div "Company Debt Schedule" at bounding box center [183, 486] width 160 height 14
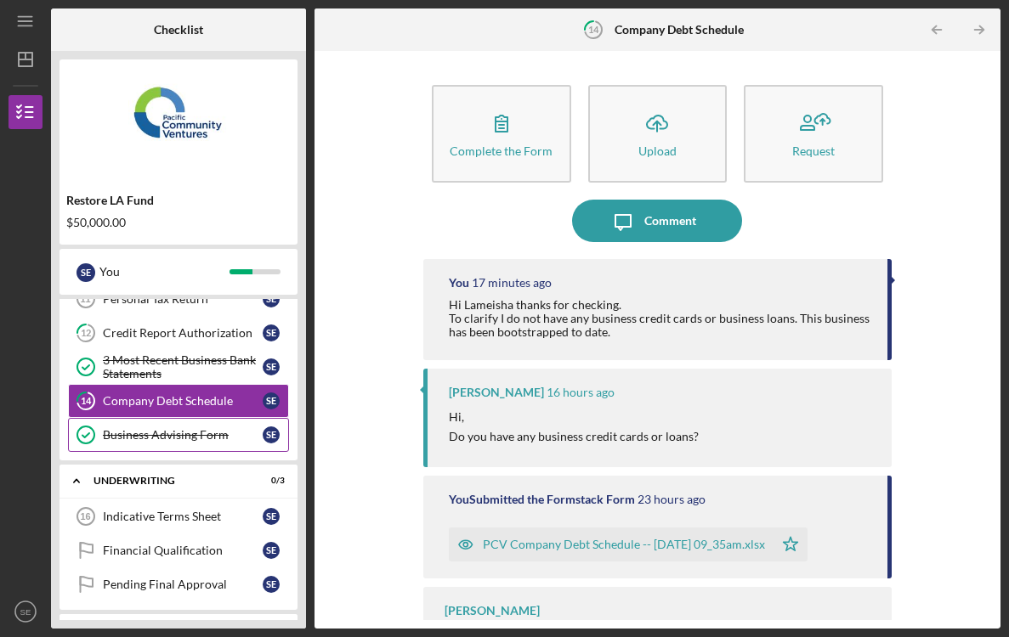
scroll to position [264, 0]
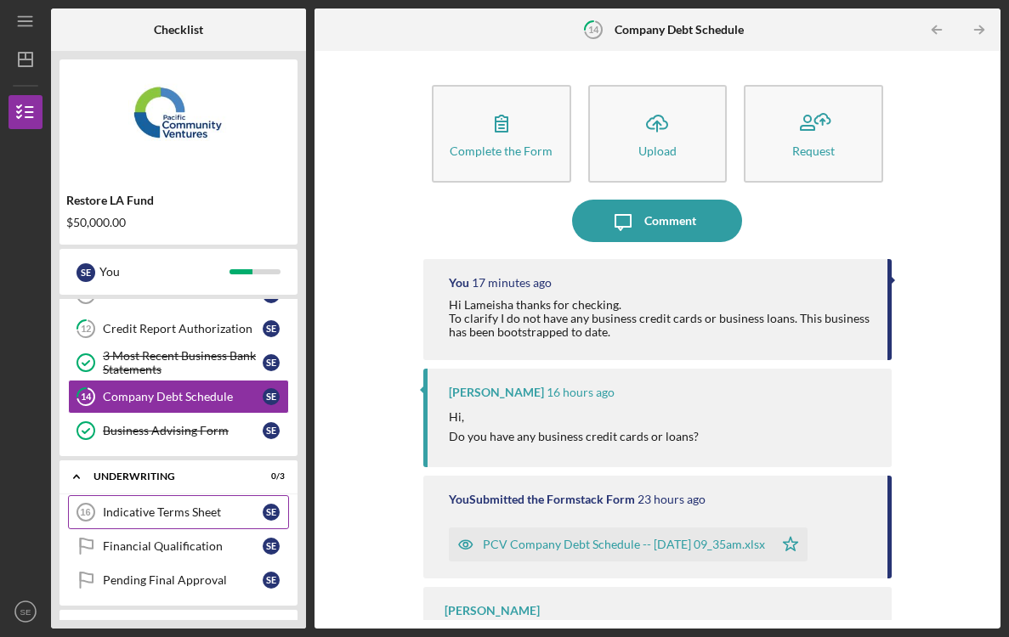
click at [208, 516] on div "Indicative Terms Sheet" at bounding box center [183, 513] width 160 height 14
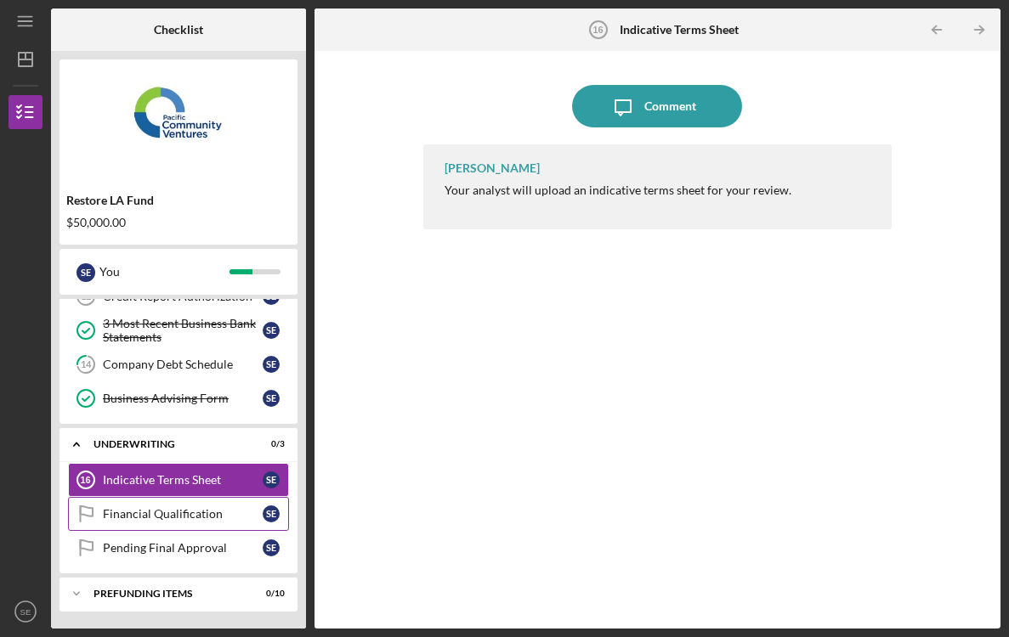
scroll to position [297, 0]
click at [203, 509] on div "Financial Qualification" at bounding box center [183, 514] width 160 height 14
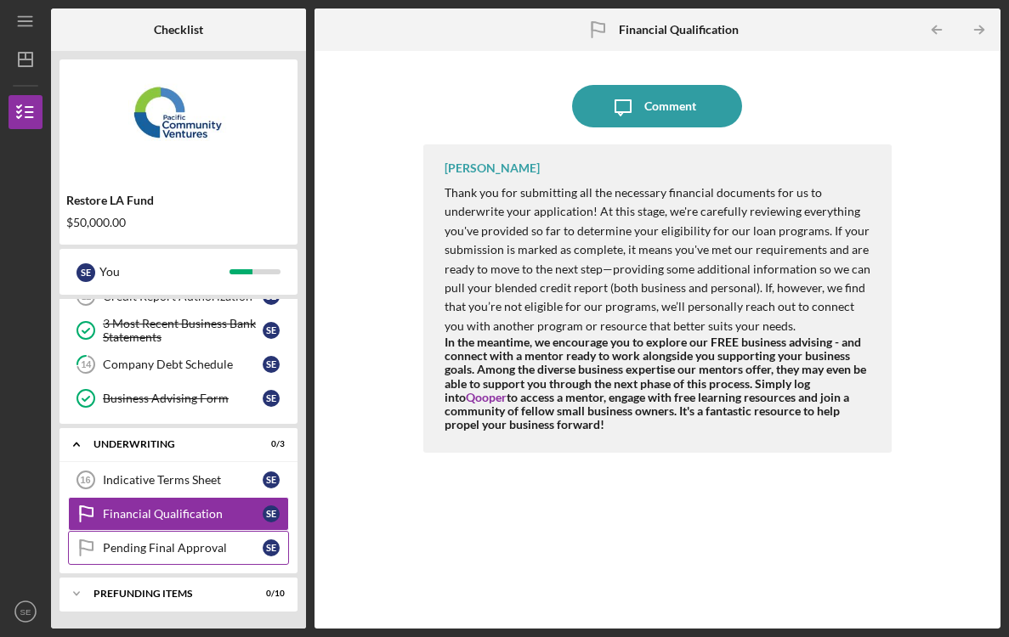
click at [207, 545] on div "Pending Final Approval" at bounding box center [183, 548] width 160 height 14
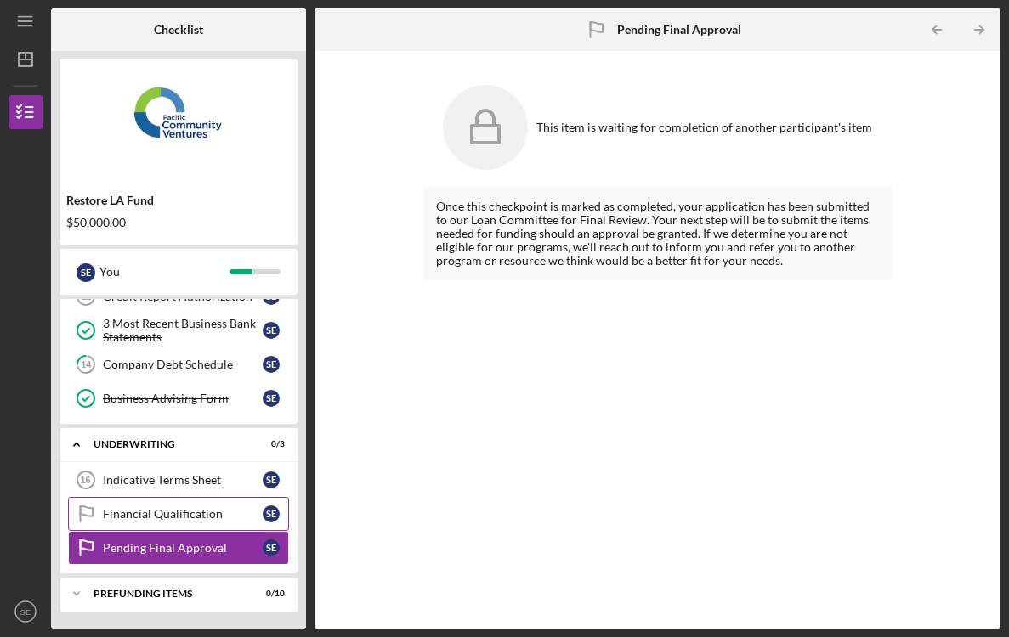
click at [203, 517] on div "Financial Qualification" at bounding box center [183, 514] width 160 height 14
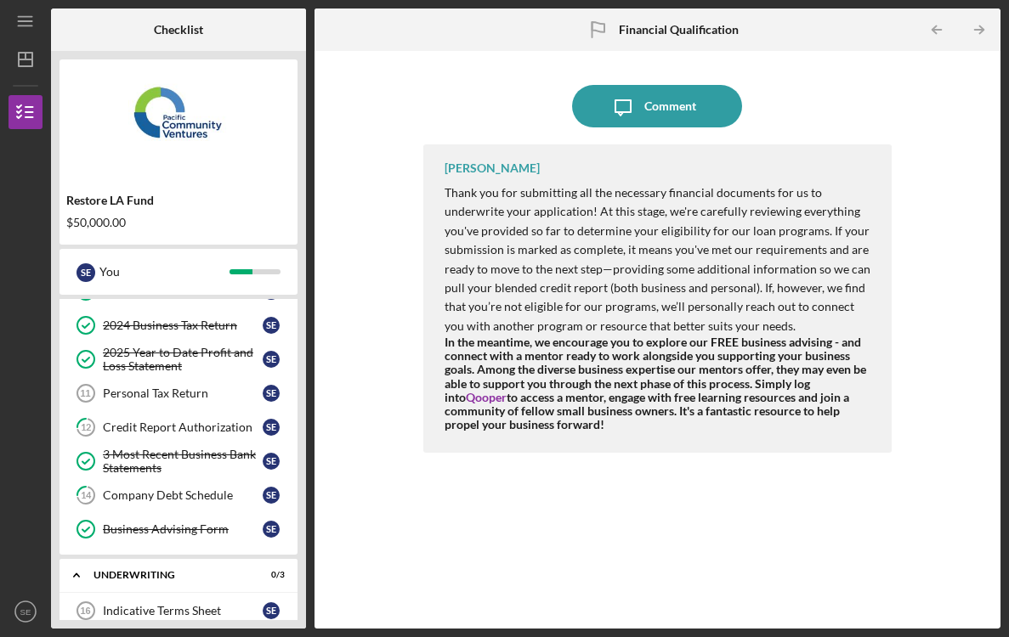
scroll to position [170, 0]
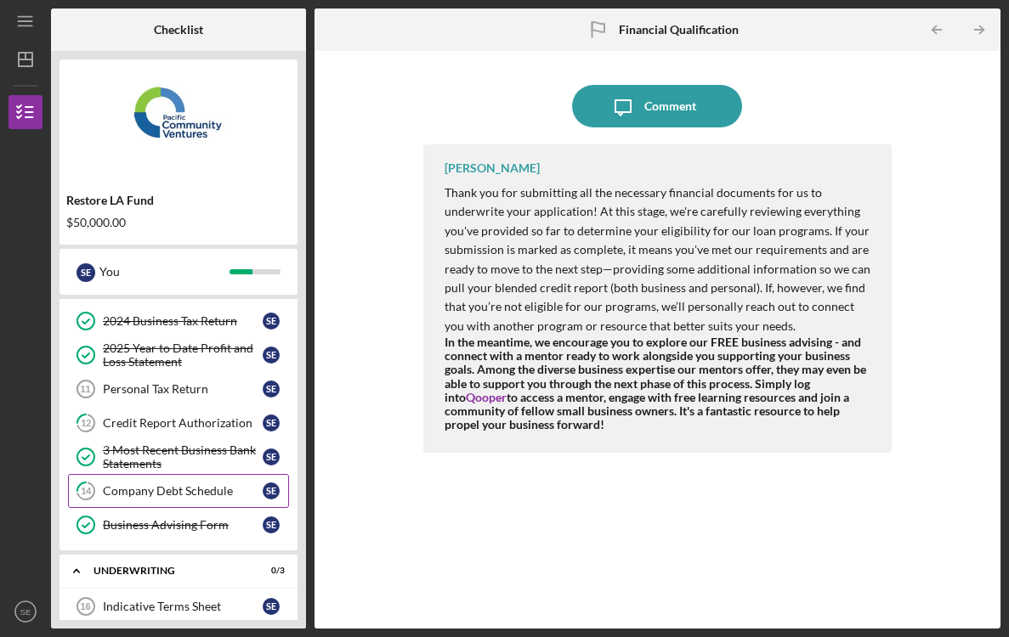
click at [210, 482] on link "14 Company Debt Schedule S E" at bounding box center [178, 491] width 221 height 34
